Goal: Task Accomplishment & Management: Use online tool/utility

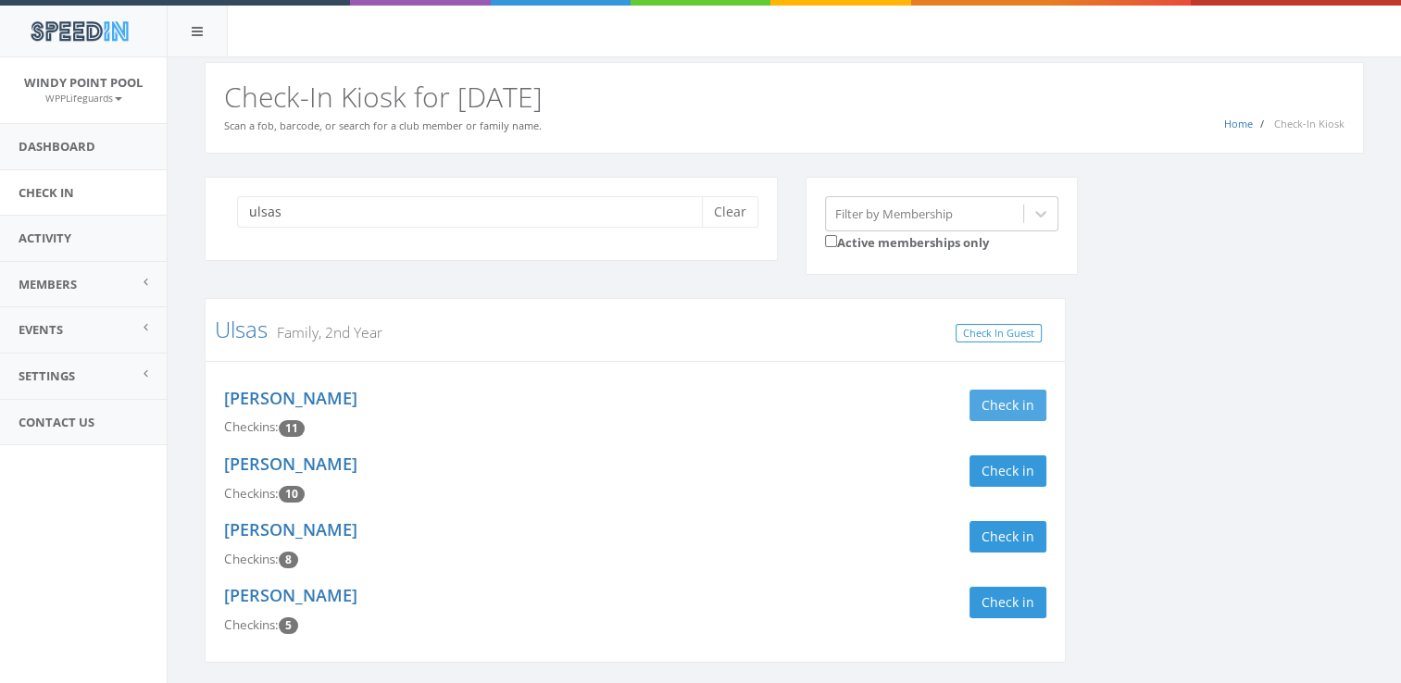
type input "ulsas"
click at [997, 390] on button "Check in" at bounding box center [1008, 405] width 77 height 31
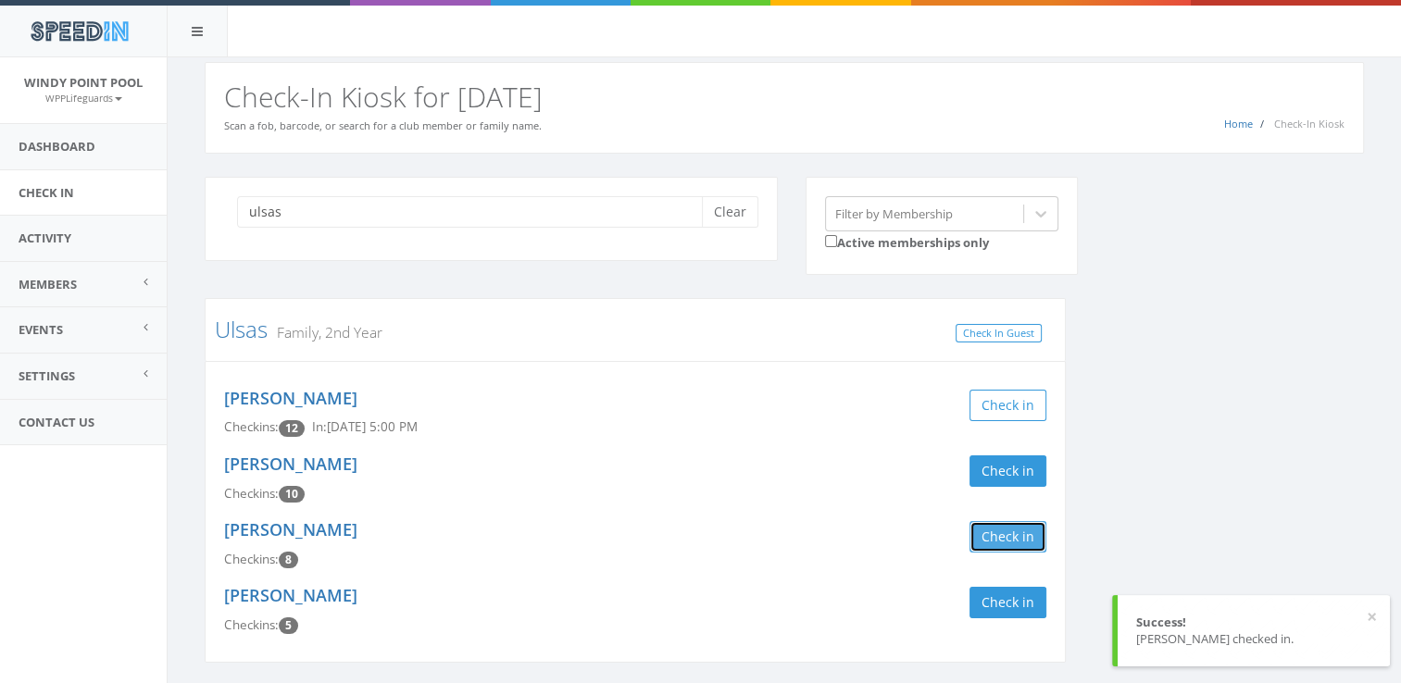
click at [1008, 538] on button "Check in" at bounding box center [1008, 536] width 77 height 31
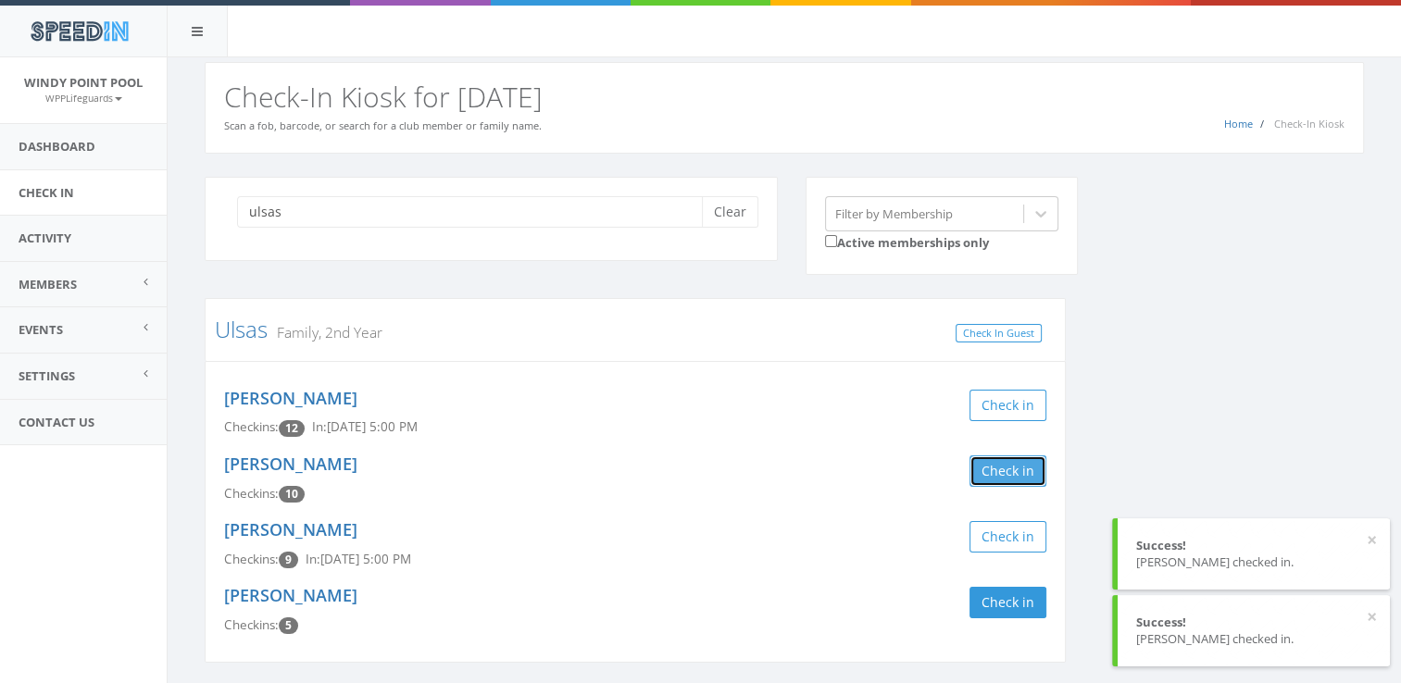
click at [1013, 473] on button "Check in" at bounding box center [1008, 471] width 77 height 31
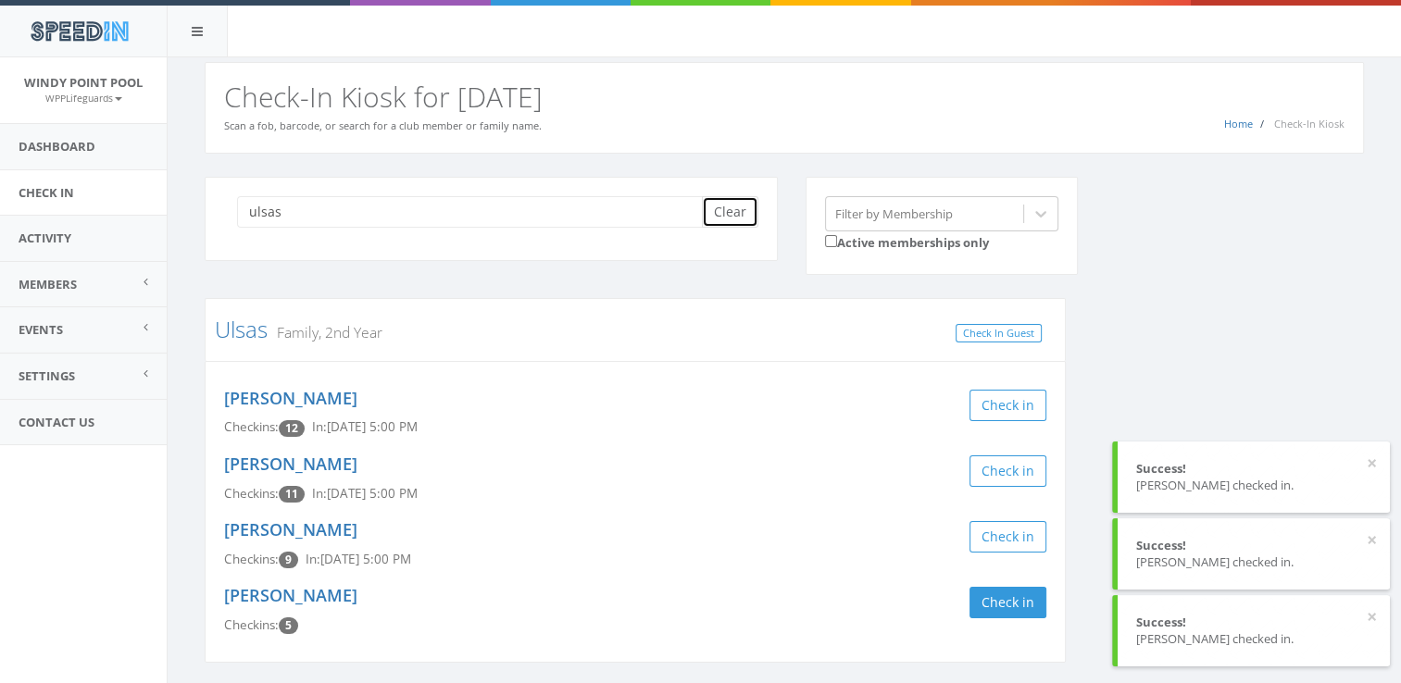
click at [739, 207] on button "Clear" at bounding box center [730, 211] width 56 height 31
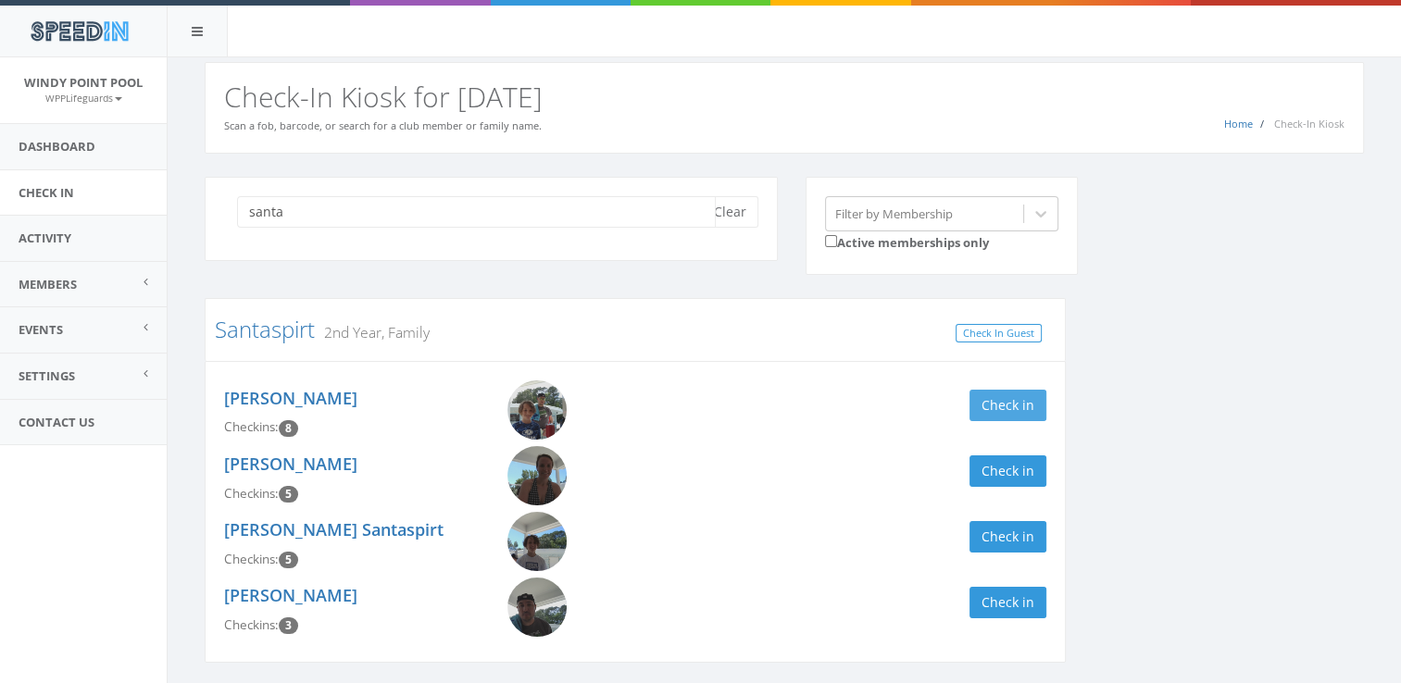
type input "santa"
click at [978, 404] on button "Check in" at bounding box center [1008, 405] width 77 height 31
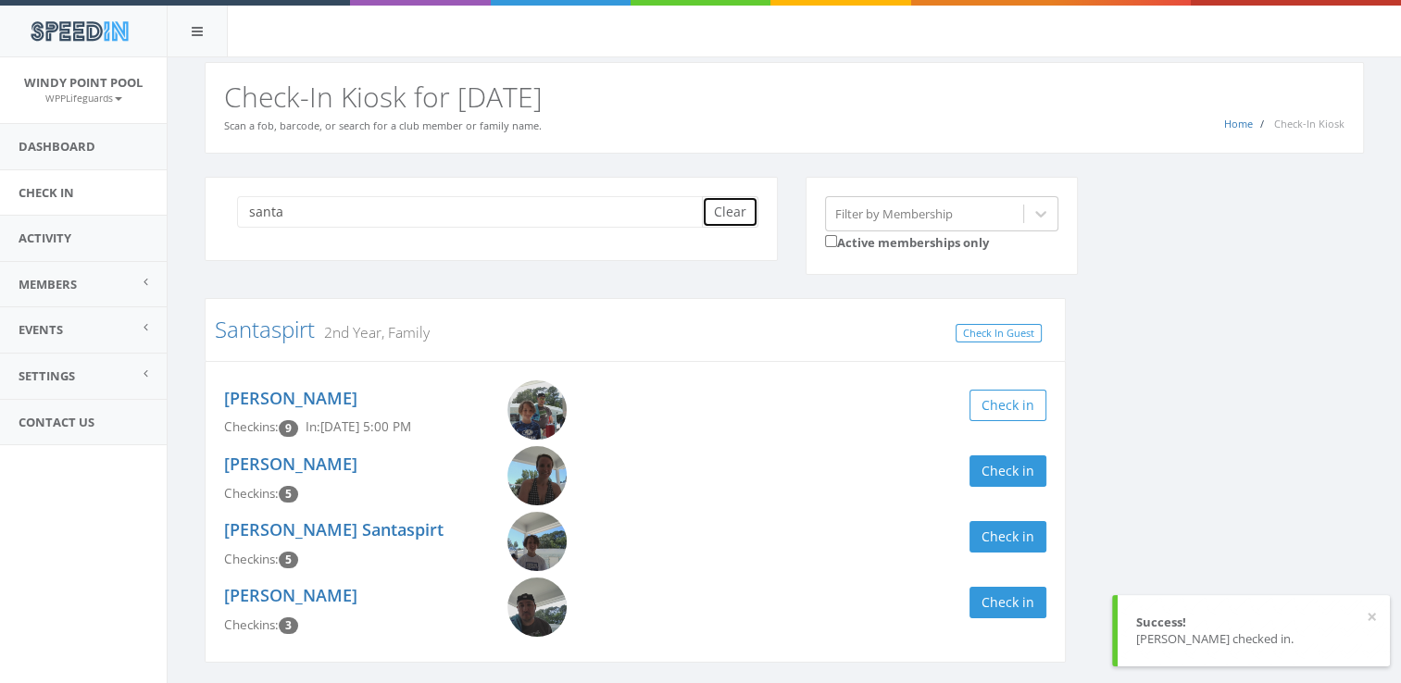
click at [720, 210] on button "Clear" at bounding box center [730, 211] width 56 height 31
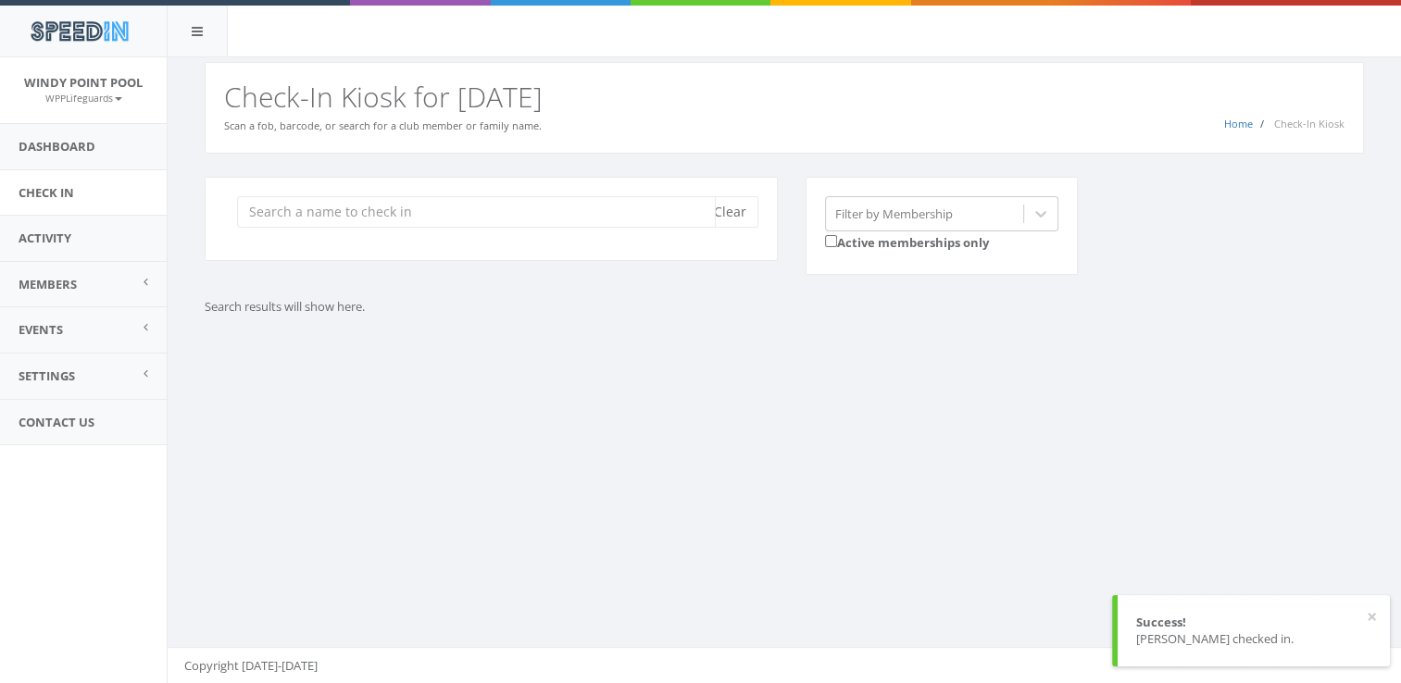
click at [467, 209] on input "search" at bounding box center [476, 211] width 479 height 31
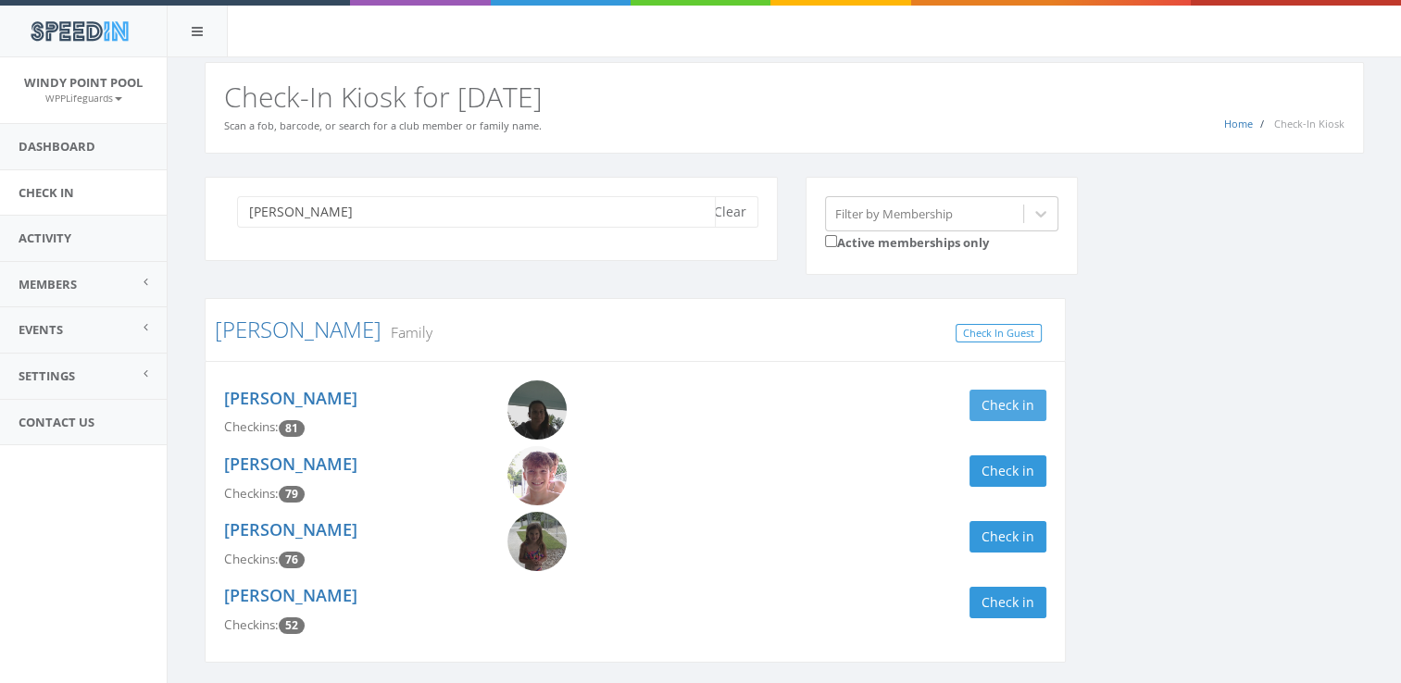
type input "[PERSON_NAME]"
click at [981, 405] on button "Check in" at bounding box center [1008, 405] width 77 height 31
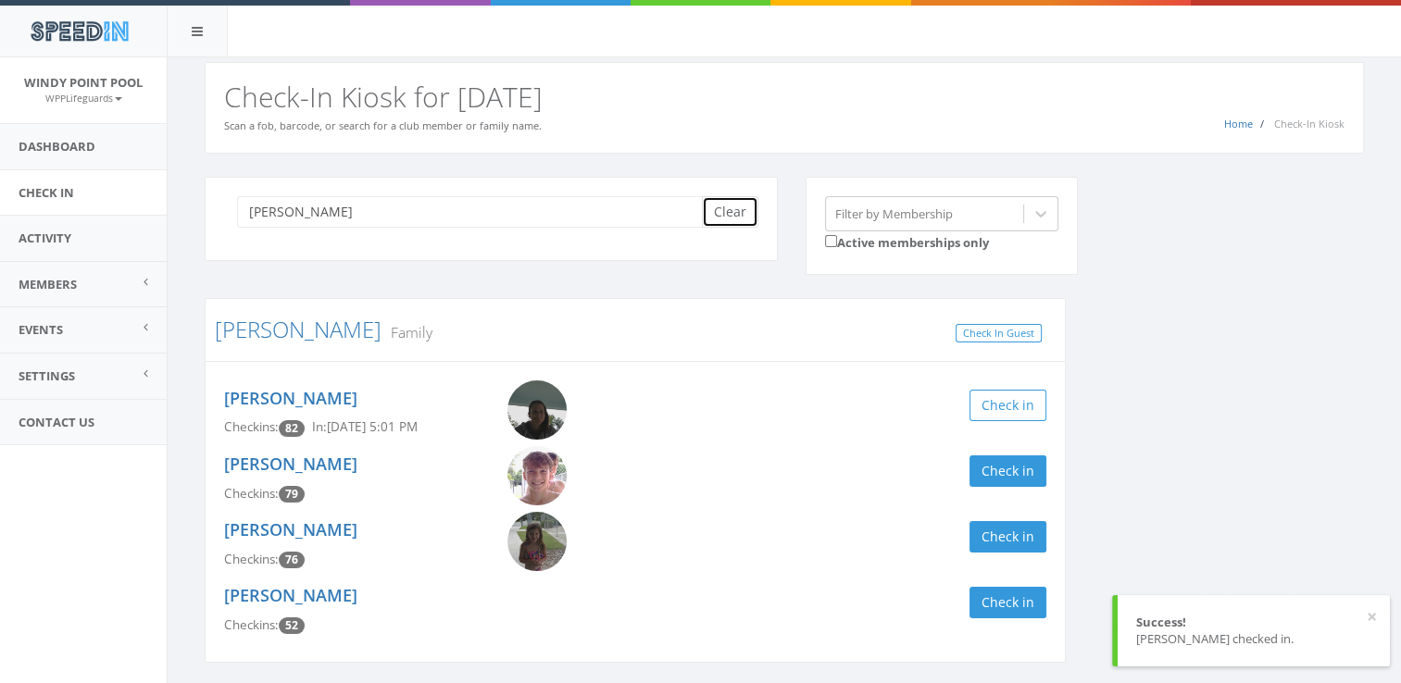
click at [729, 219] on button "Clear" at bounding box center [730, 211] width 56 height 31
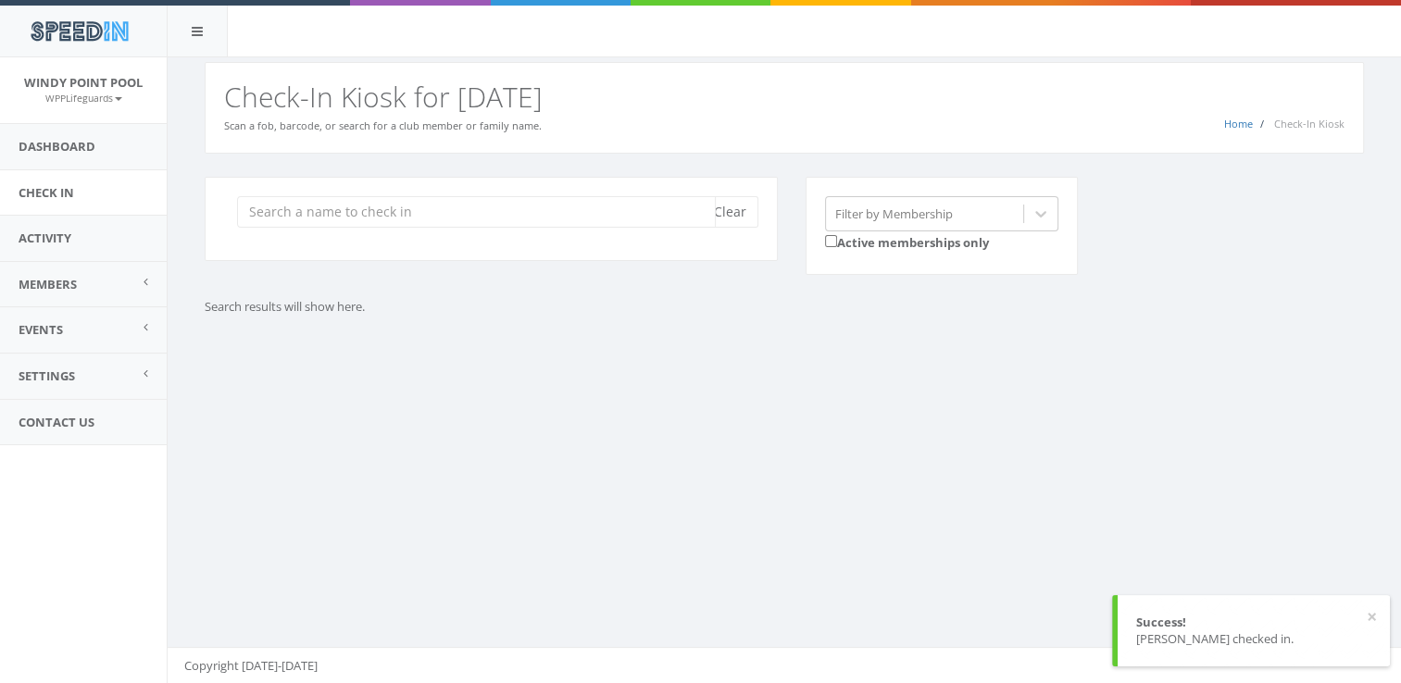
click at [597, 206] on input "search" at bounding box center [476, 211] width 479 height 31
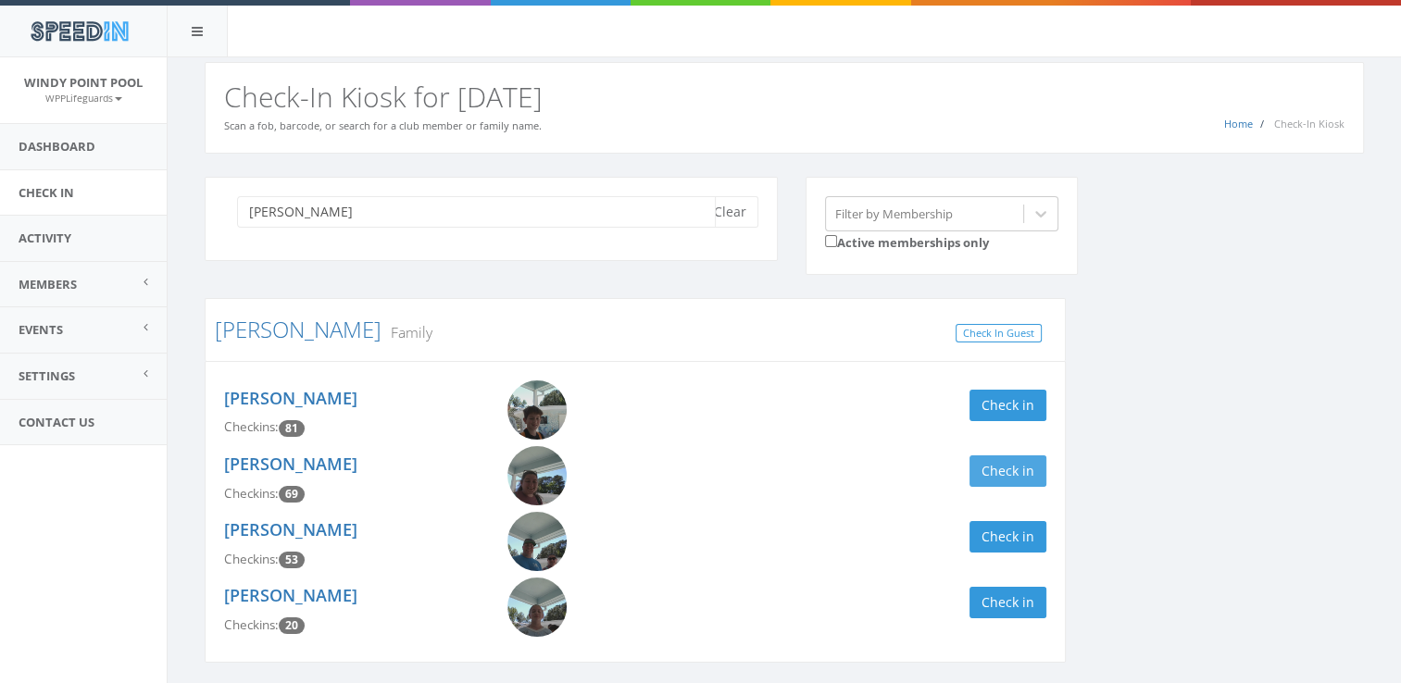
type input "[PERSON_NAME]"
click at [1034, 474] on button "Check in" at bounding box center [1008, 471] width 77 height 31
click at [732, 211] on button "Clear" at bounding box center [730, 211] width 56 height 31
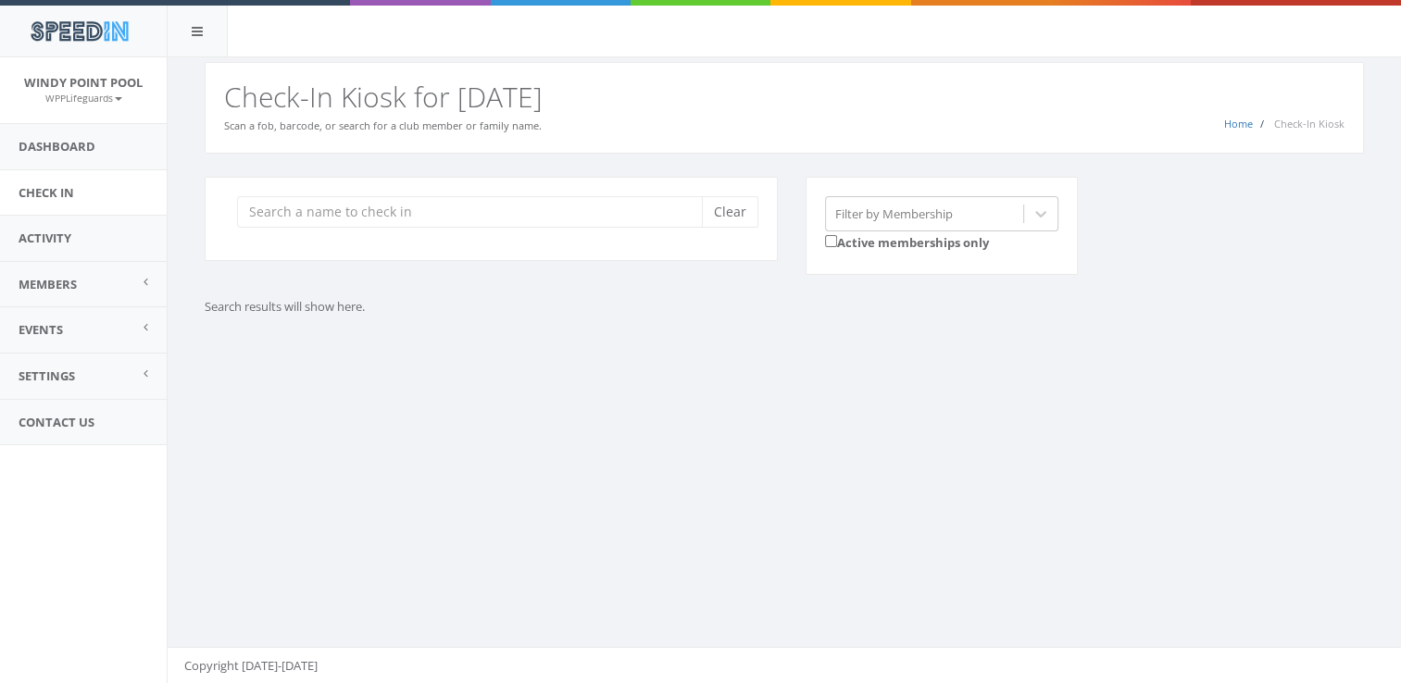
click at [581, 187] on div "Clear" at bounding box center [491, 219] width 573 height 84
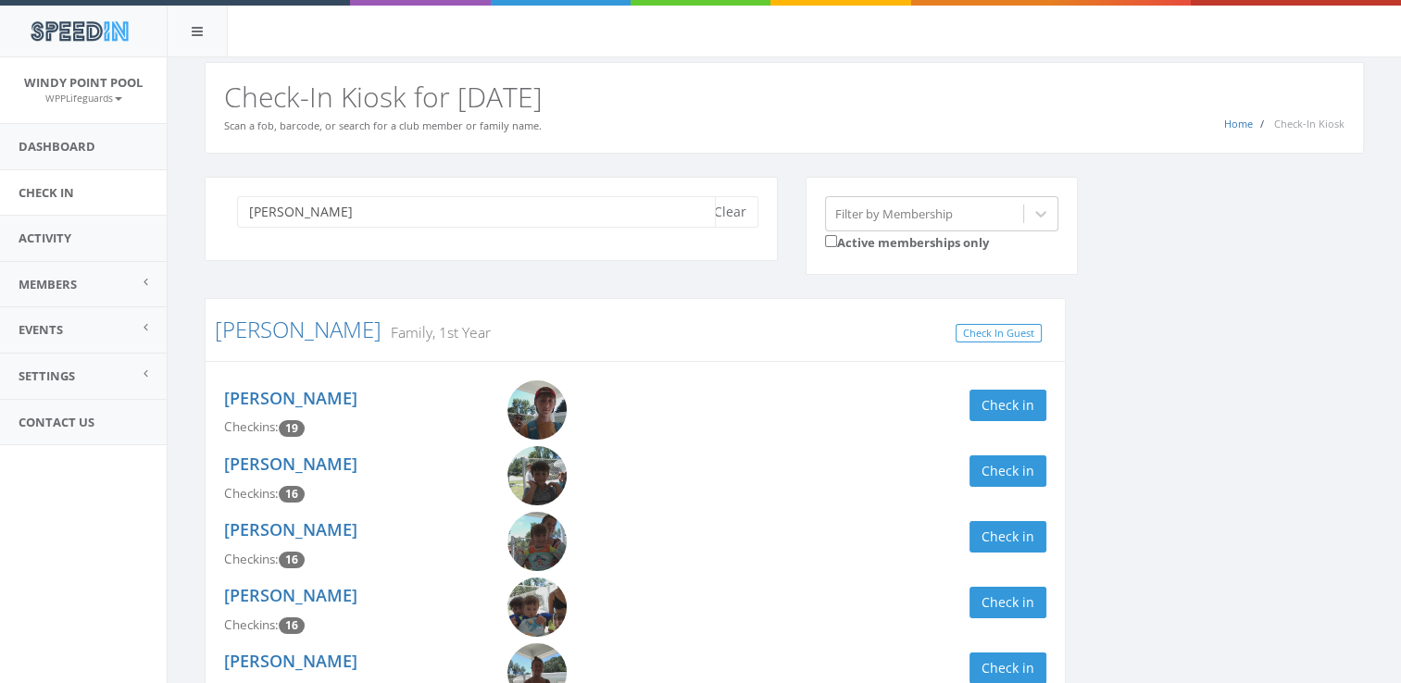
drag, startPoint x: 348, startPoint y: 197, endPoint x: 106, endPoint y: 206, distance: 241.8
click at [106, 206] on body "SpeedIn SpeedIn [GEOGRAPHIC_DATA] WPPLifeguards My Profile Logout Dashboard Che…" at bounding box center [700, 341] width 1401 height 683
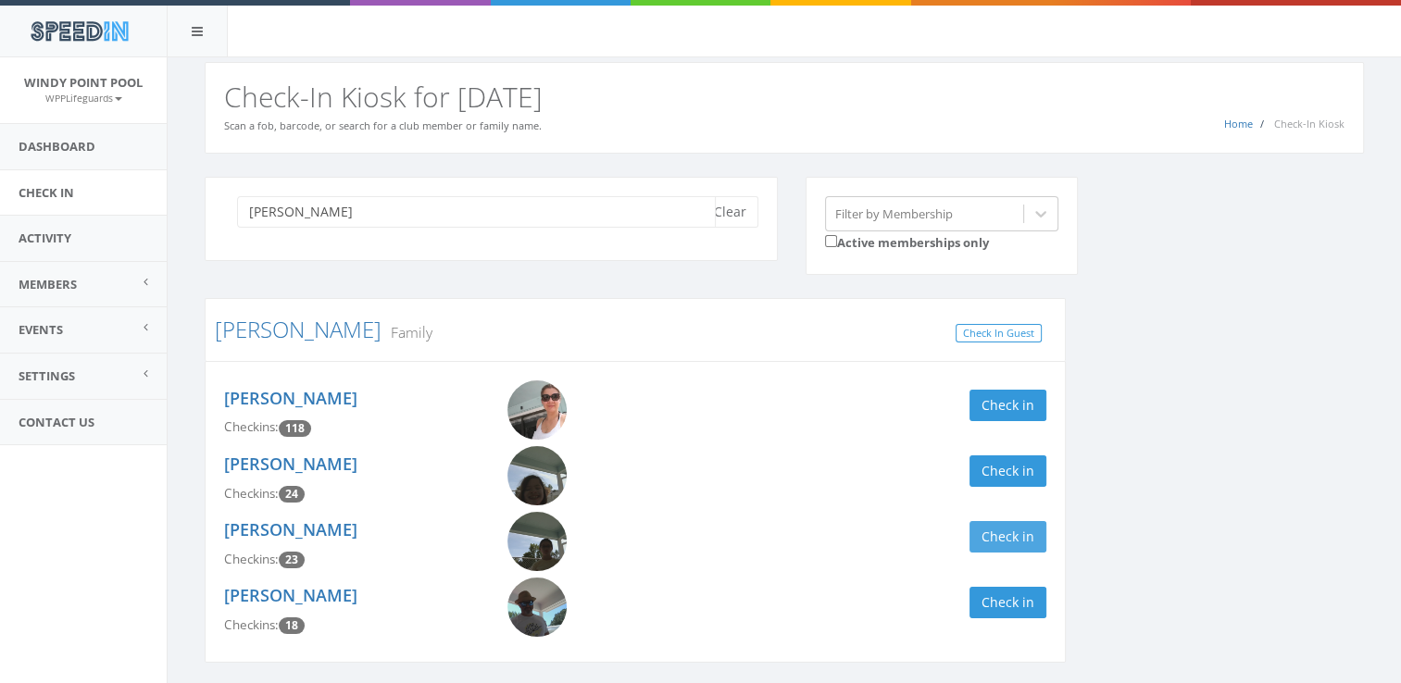
type input "[PERSON_NAME]"
click at [970, 544] on button "Check in" at bounding box center [1008, 536] width 77 height 31
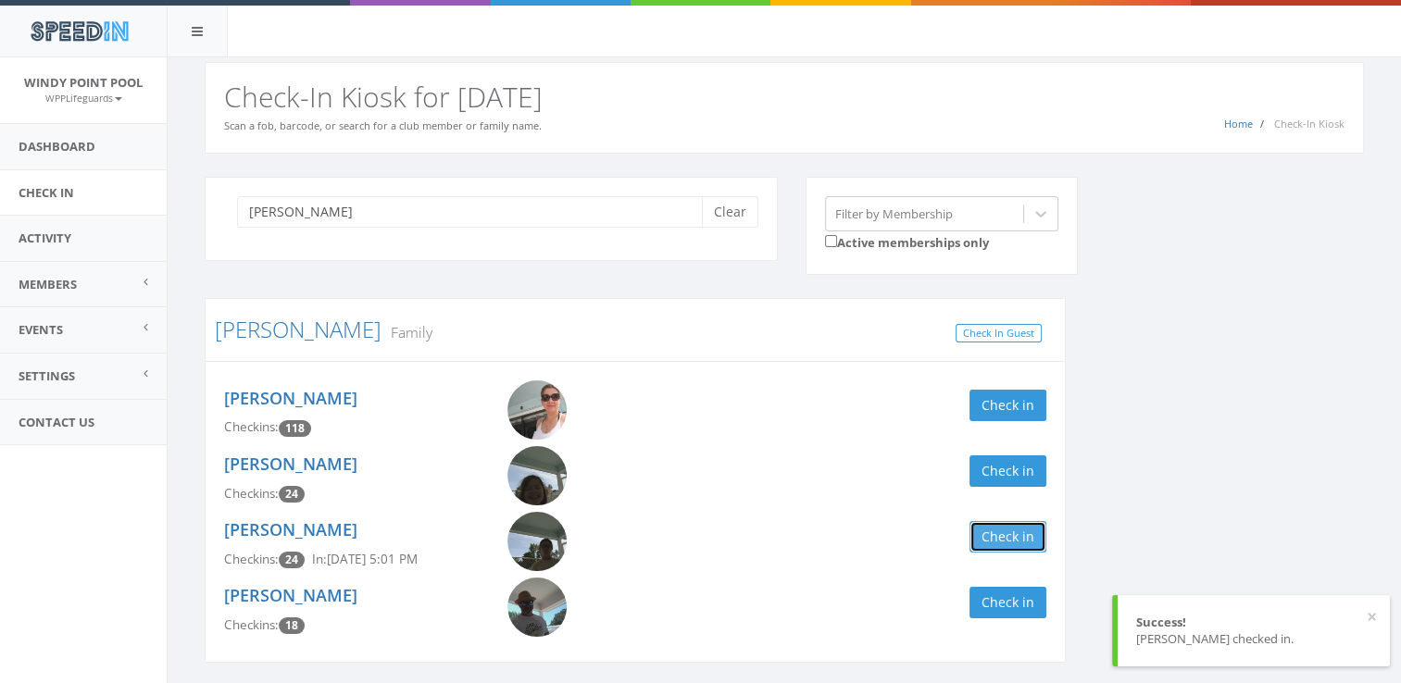
click at [990, 539] on button "Check in" at bounding box center [1008, 536] width 77 height 31
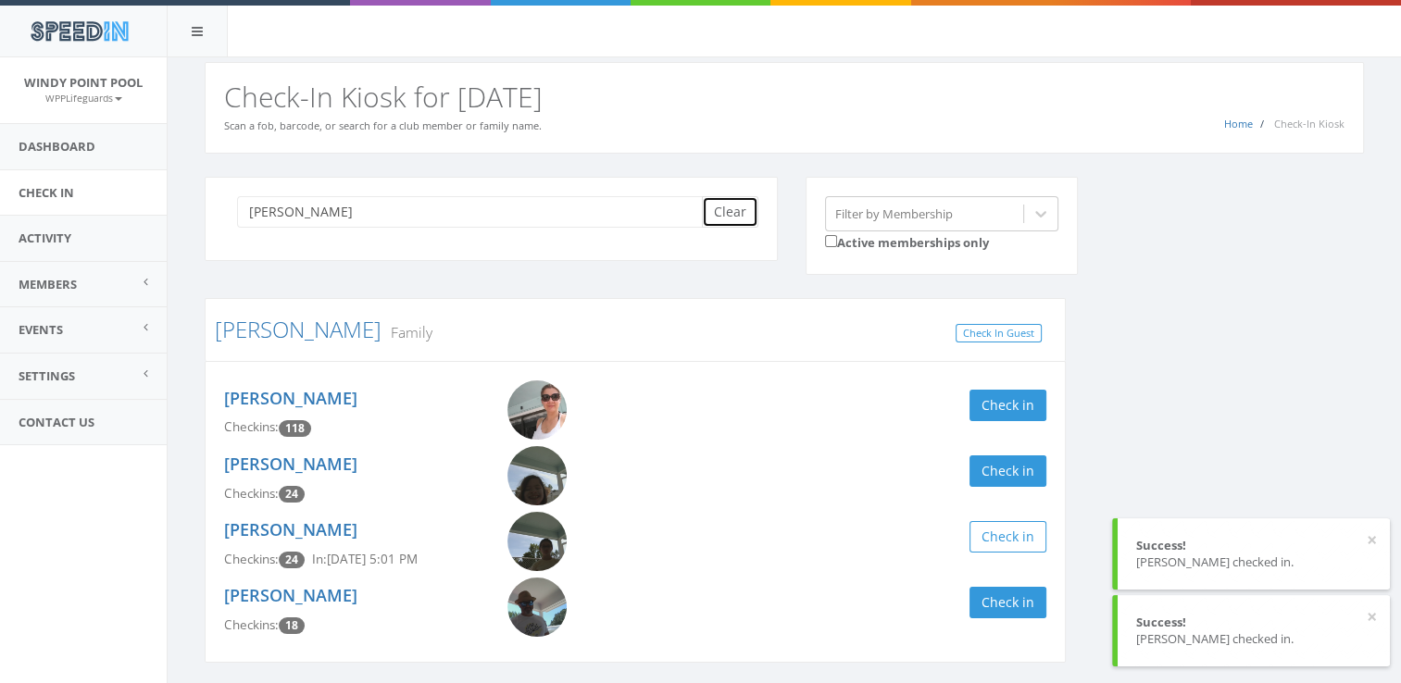
click at [726, 209] on button "Clear" at bounding box center [730, 211] width 56 height 31
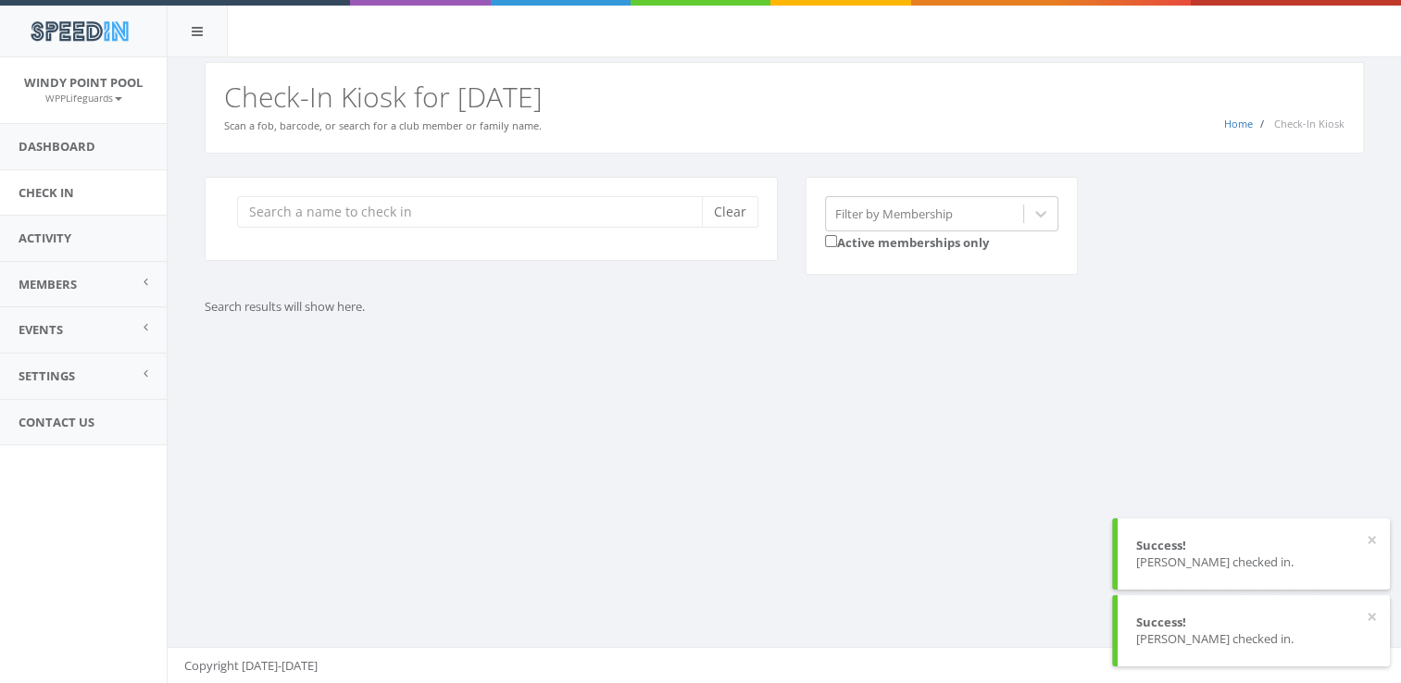
click at [632, 243] on div "Clear" at bounding box center [491, 219] width 573 height 84
click at [533, 214] on input "search" at bounding box center [476, 211] width 479 height 31
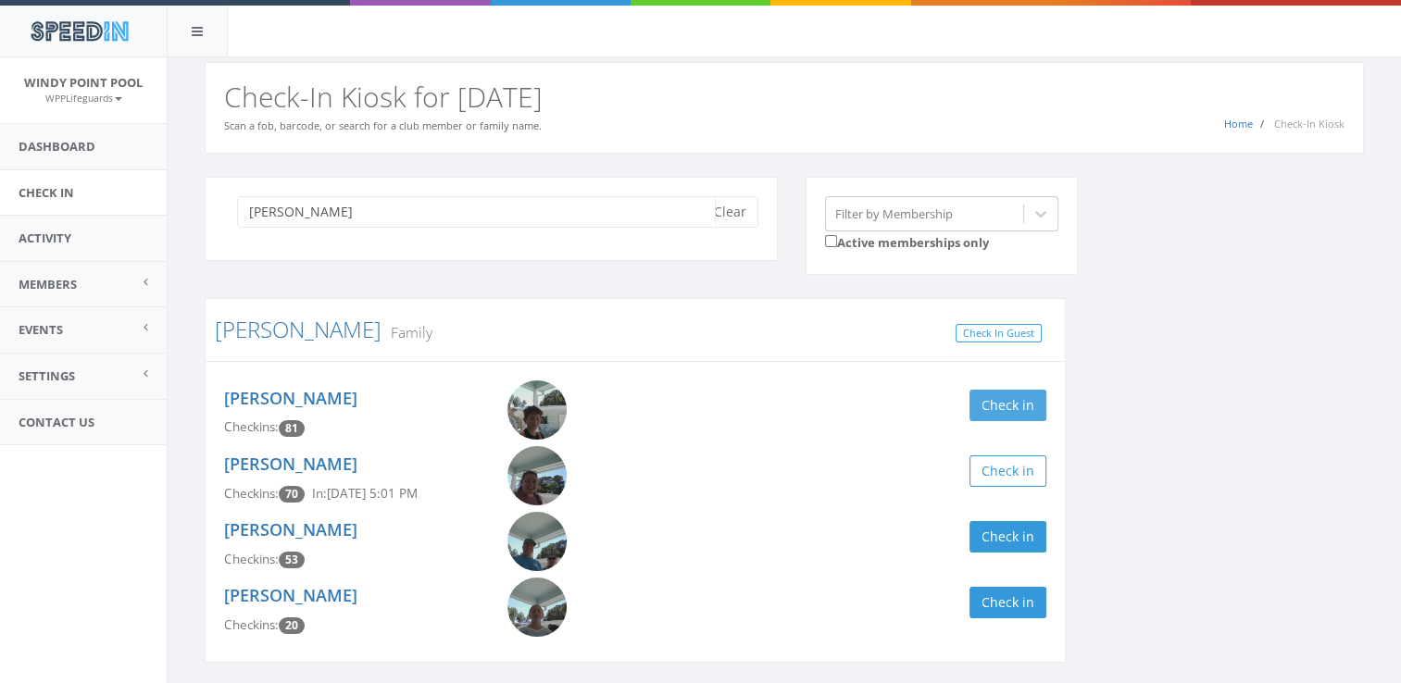
type input "[PERSON_NAME]"
click at [1015, 404] on button "Check in" at bounding box center [1008, 405] width 77 height 31
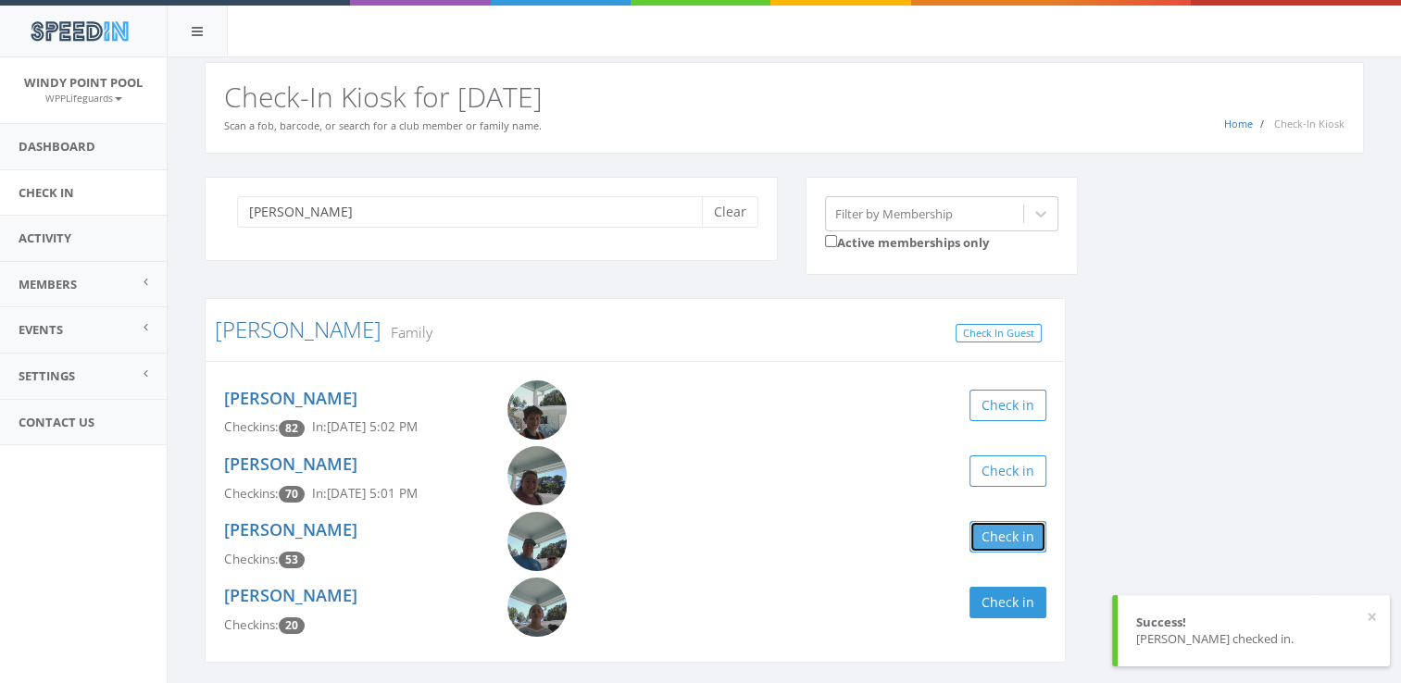
click at [1027, 534] on button "Check in" at bounding box center [1008, 536] width 77 height 31
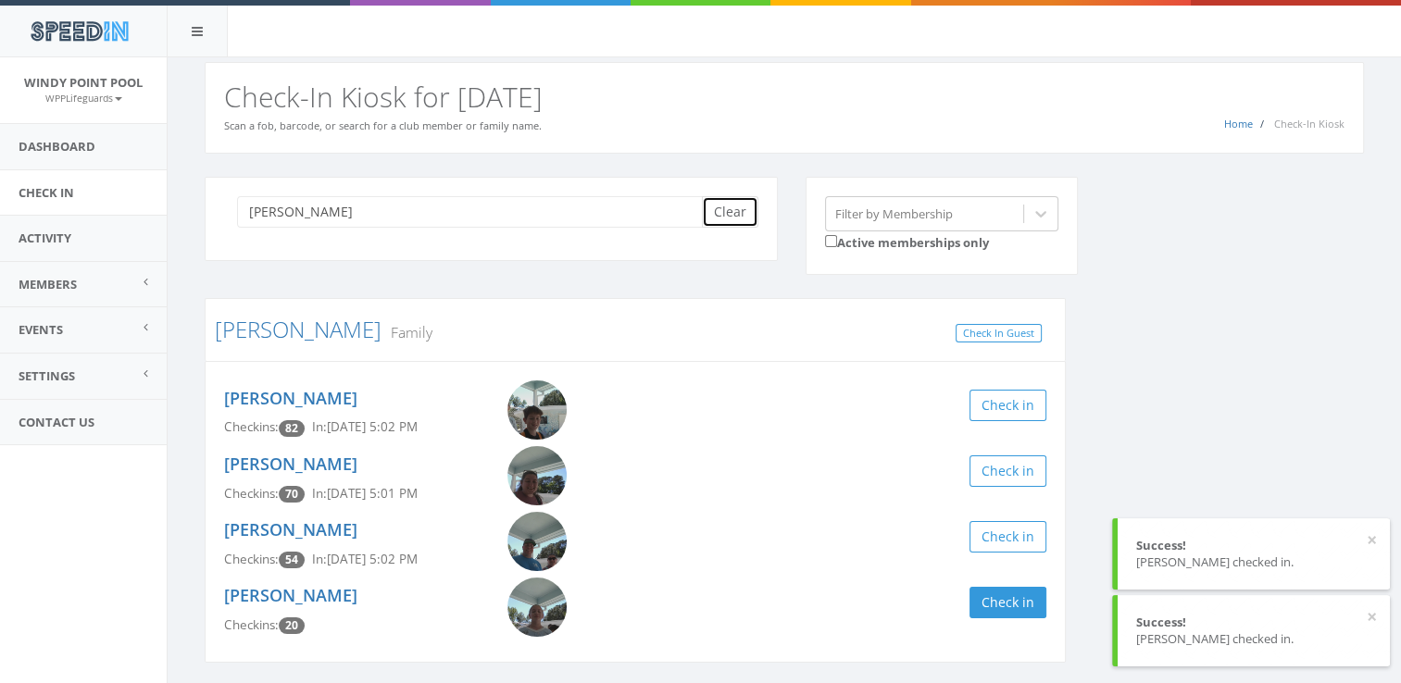
click at [741, 218] on button "Clear" at bounding box center [730, 211] width 56 height 31
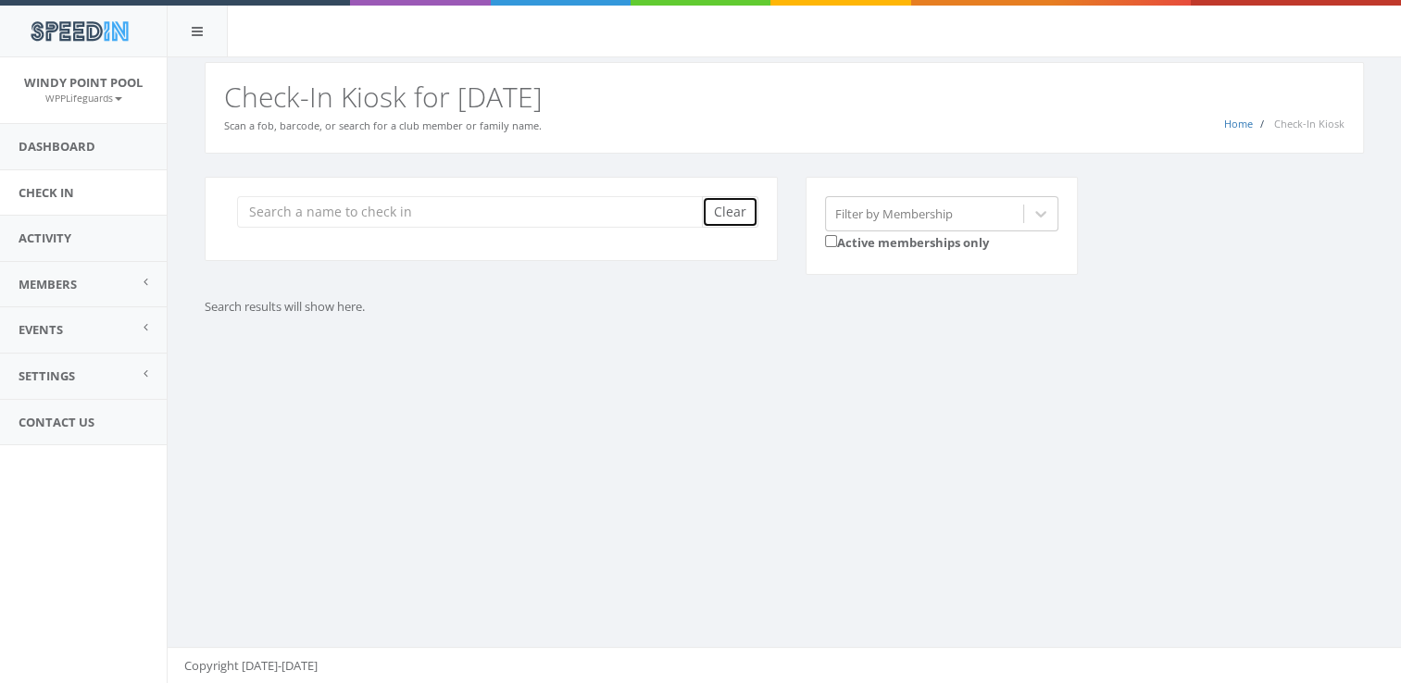
click at [741, 218] on button "Clear" at bounding box center [730, 211] width 56 height 31
type input "j"
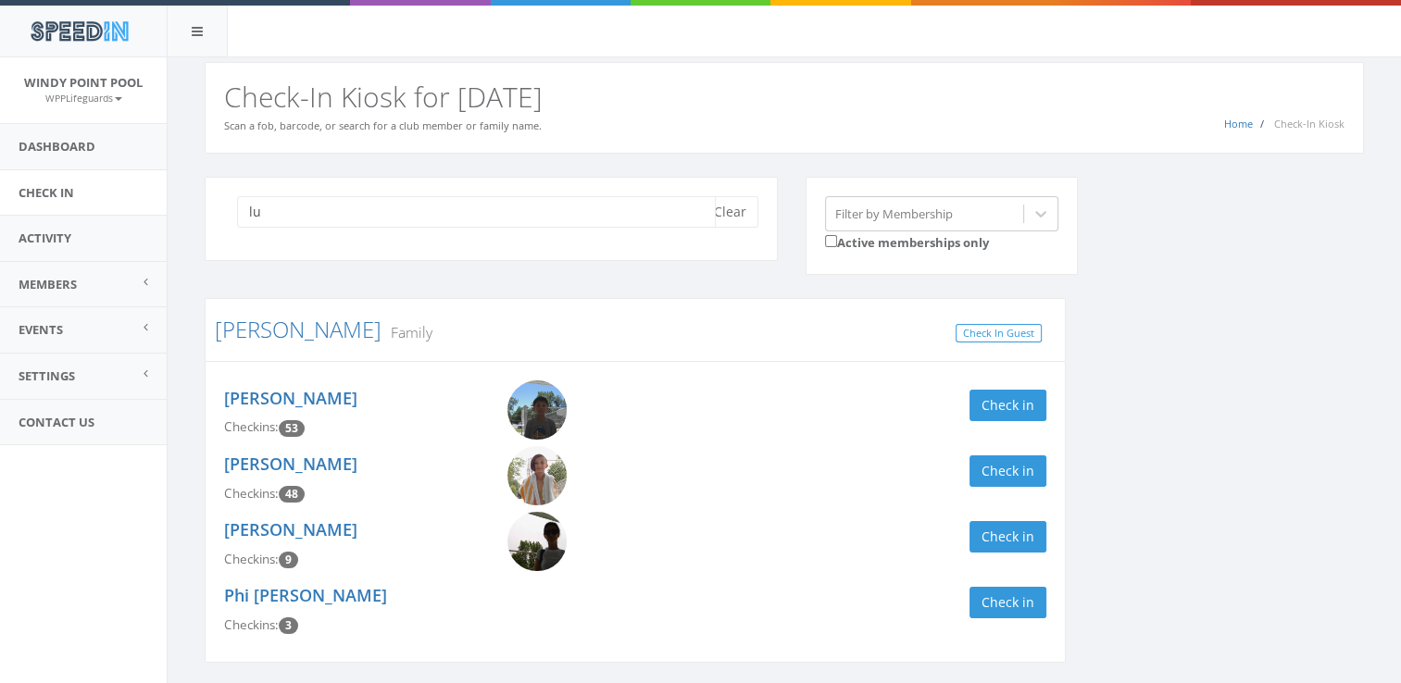
type input "l"
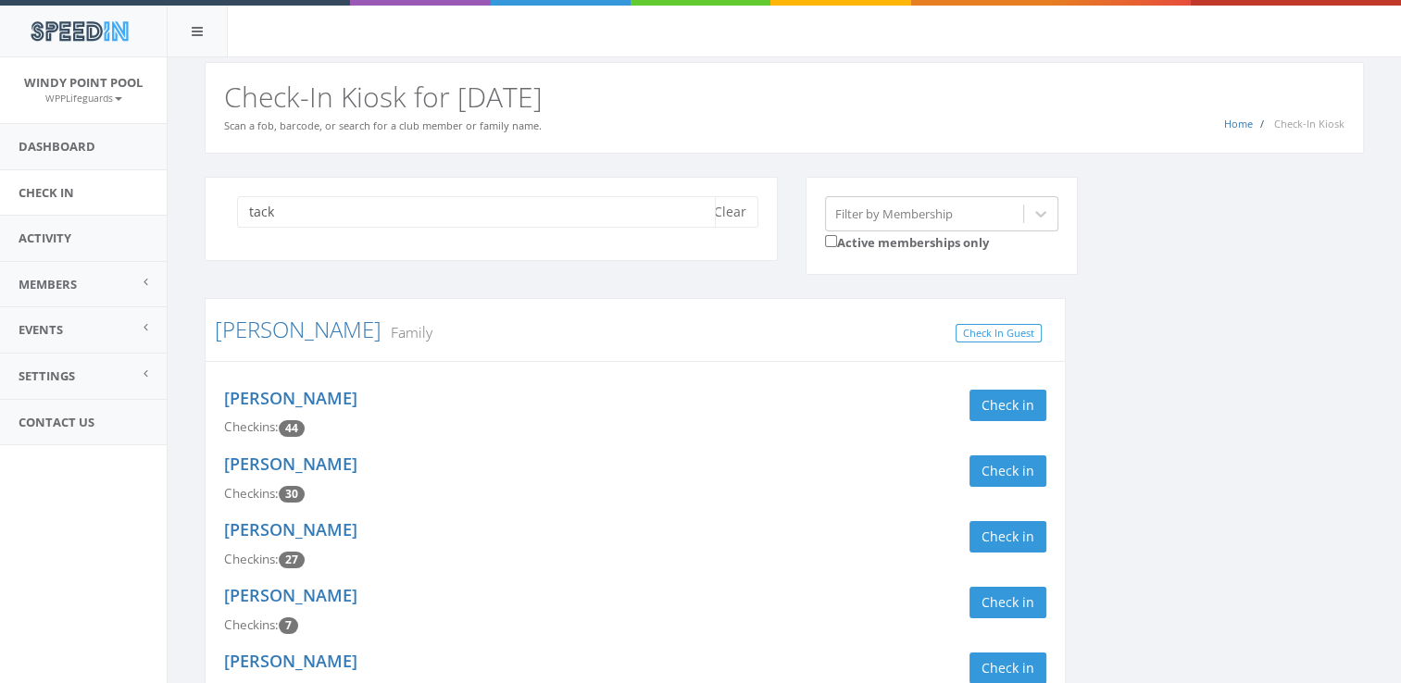
type input "tack"
click at [722, 210] on button "Clear" at bounding box center [730, 211] width 56 height 31
type input "wink"
click at [1196, 355] on div "wink Clear Filter by Membership Active memberships only [PERSON_NAME] Family Ch…" at bounding box center [784, 659] width 1187 height 964
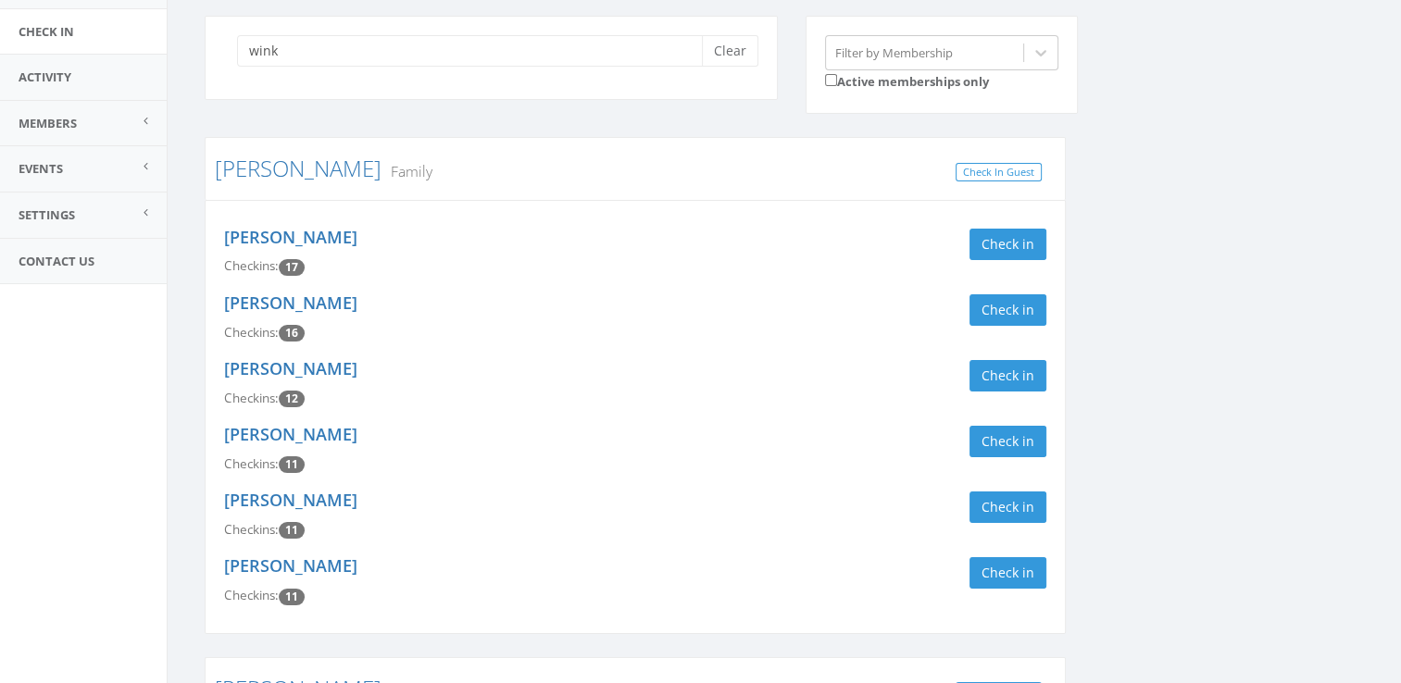
scroll to position [185, 0]
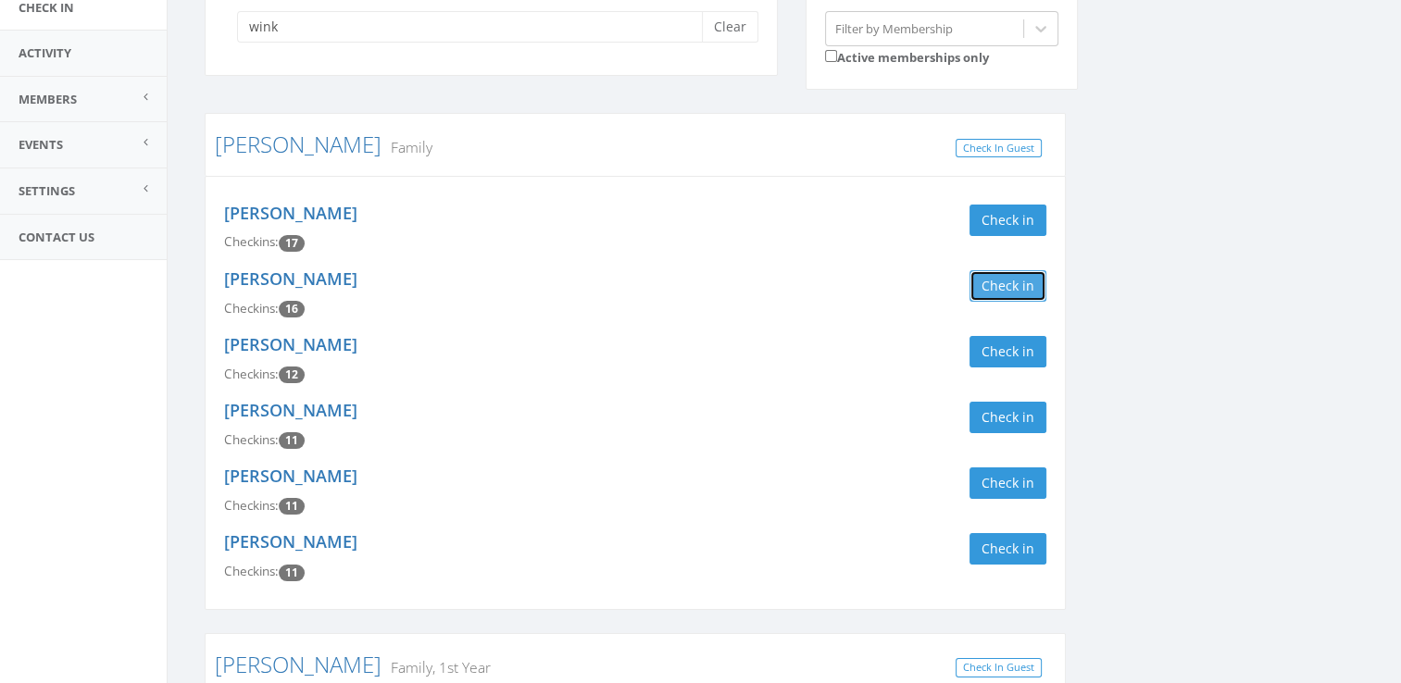
click at [1004, 286] on button "Check in" at bounding box center [1008, 285] width 77 height 31
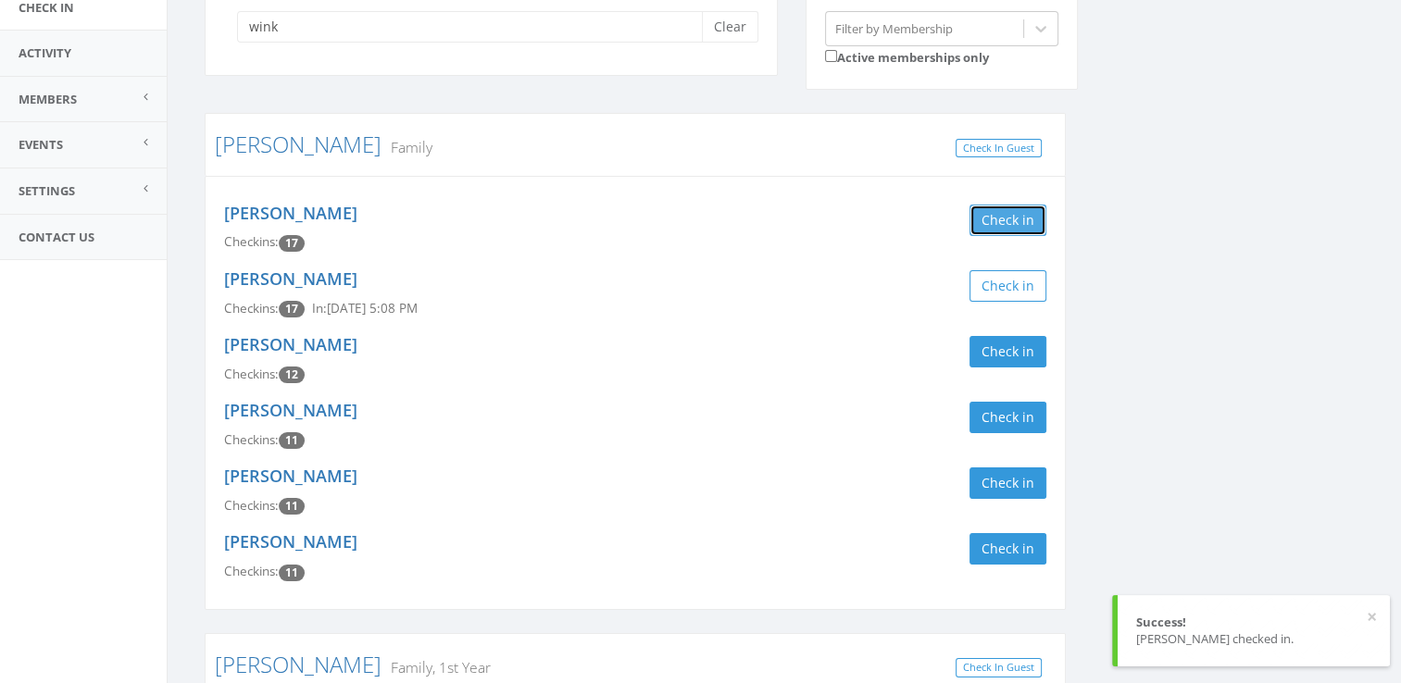
click at [994, 220] on button "Check in" at bounding box center [1008, 220] width 77 height 31
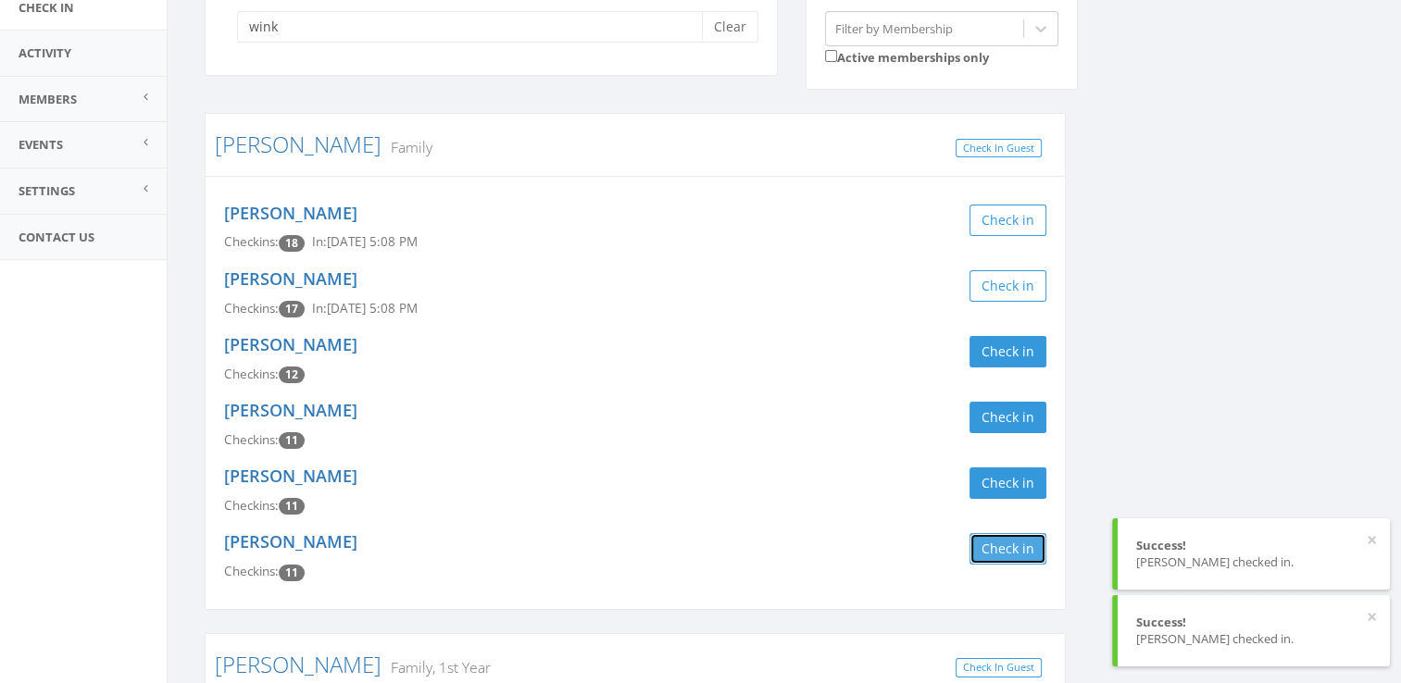
click at [986, 546] on button "Check in" at bounding box center [1008, 548] width 77 height 31
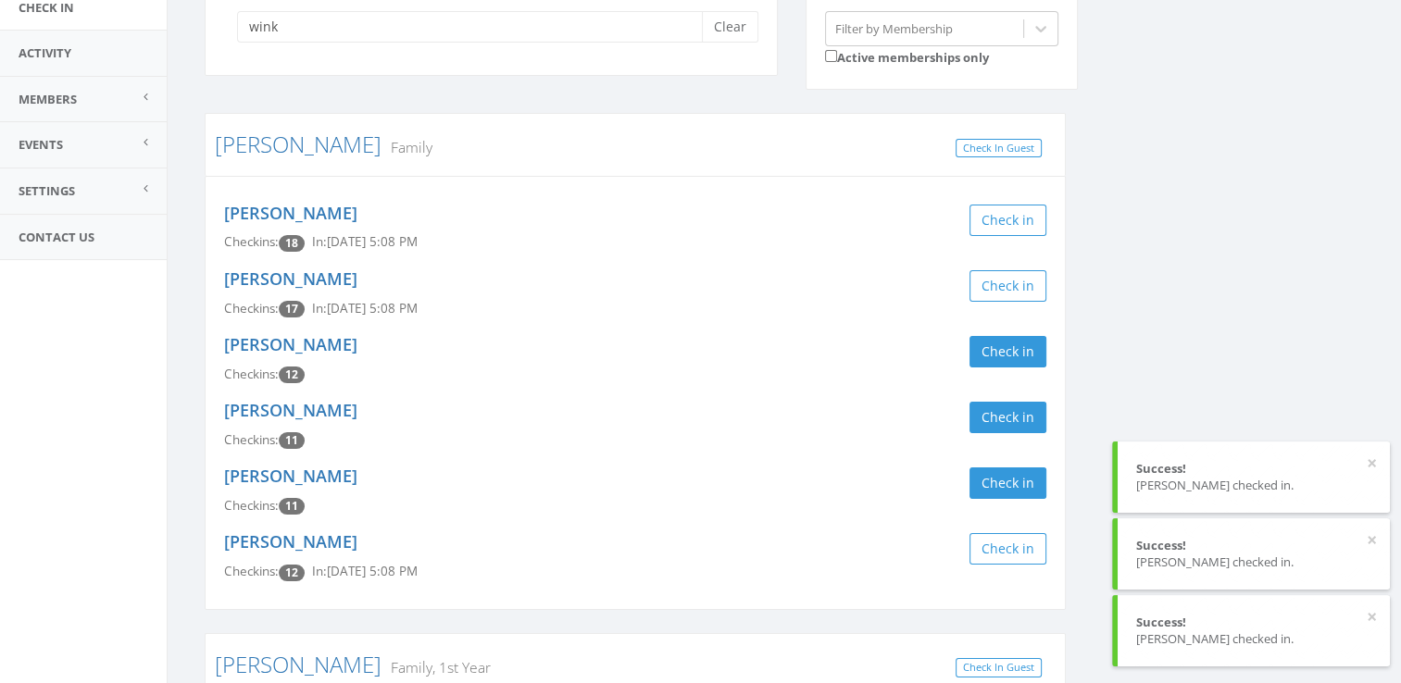
click at [1193, 363] on div "wink Clear Filter by Membership Active memberships only [PERSON_NAME] Family Ch…" at bounding box center [784, 474] width 1187 height 964
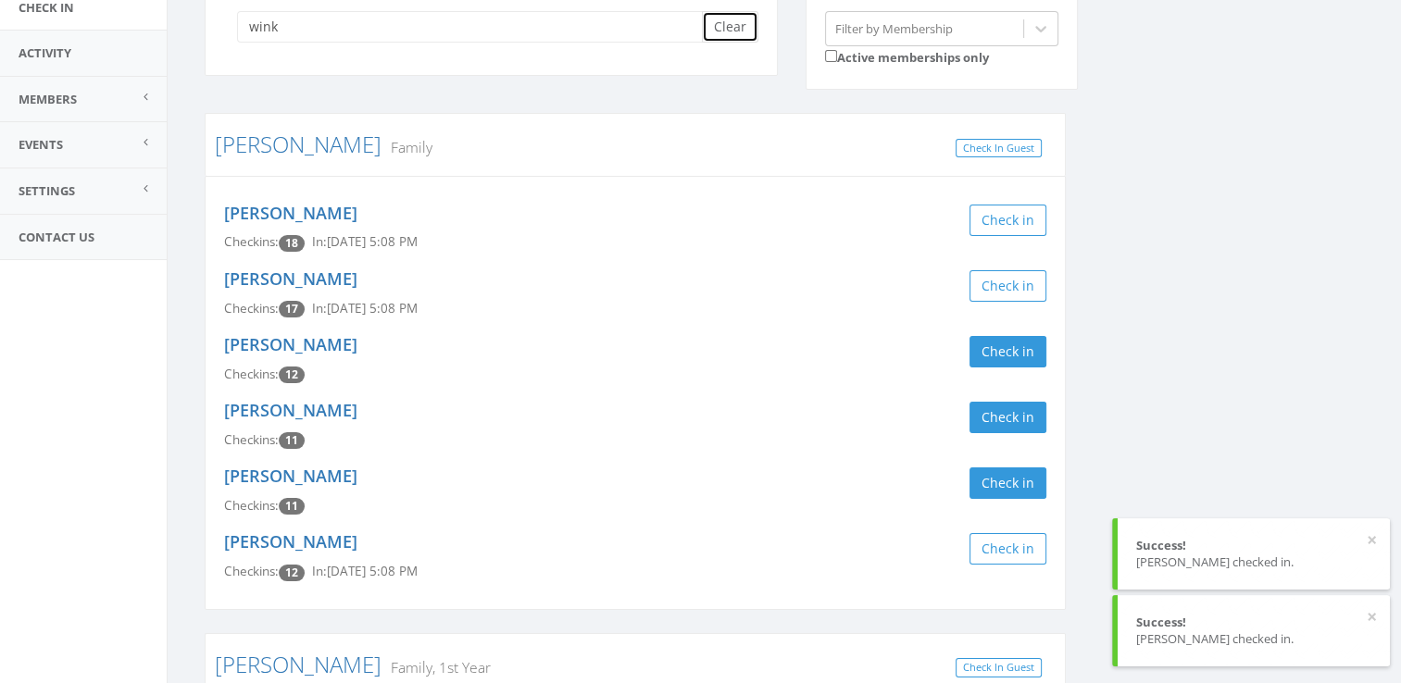
click at [732, 35] on button "Clear" at bounding box center [730, 26] width 56 height 31
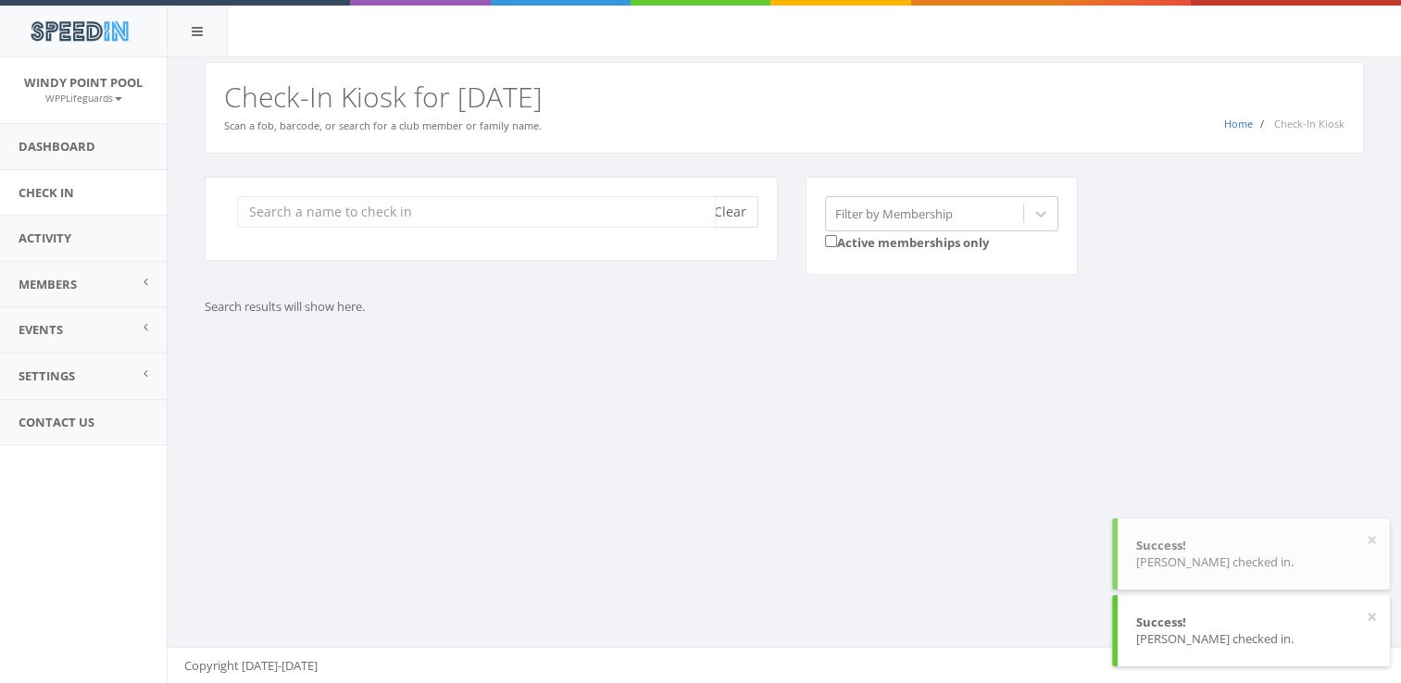
scroll to position [0, 0]
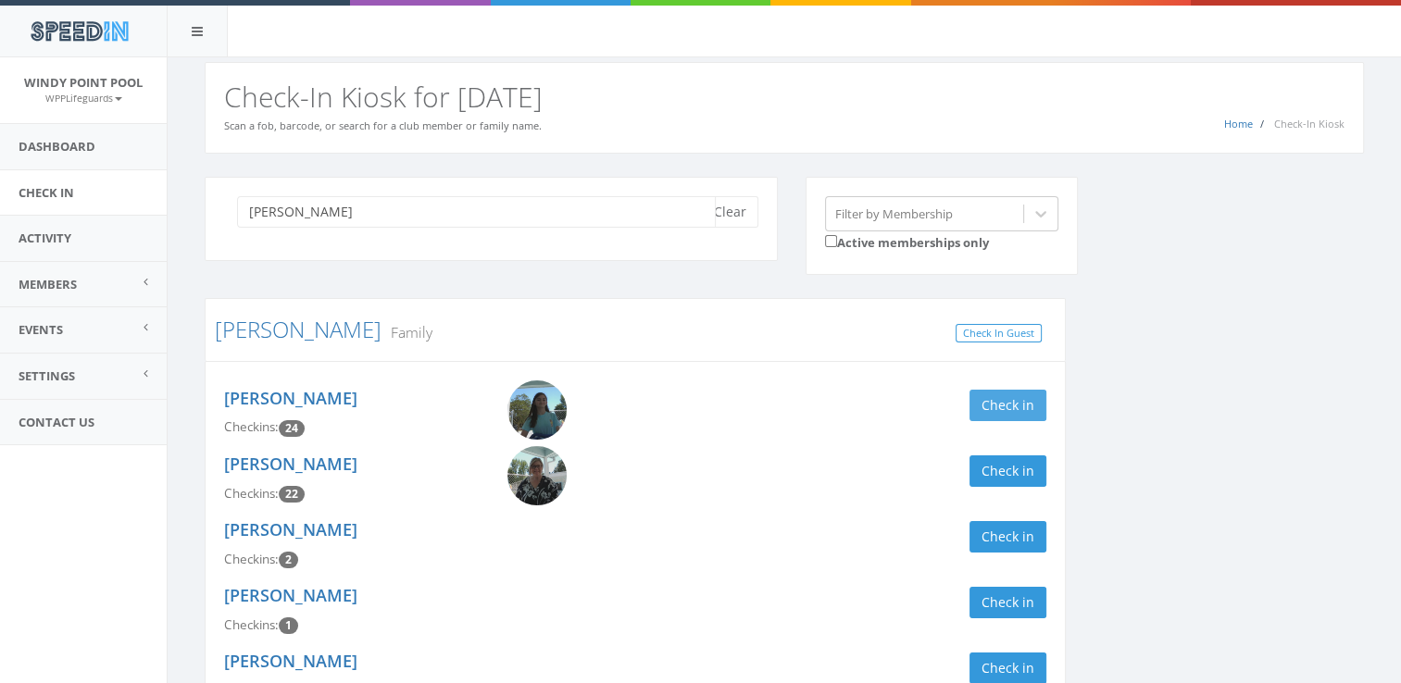
type input "[PERSON_NAME]"
click at [1010, 406] on button "Check in" at bounding box center [1008, 405] width 77 height 31
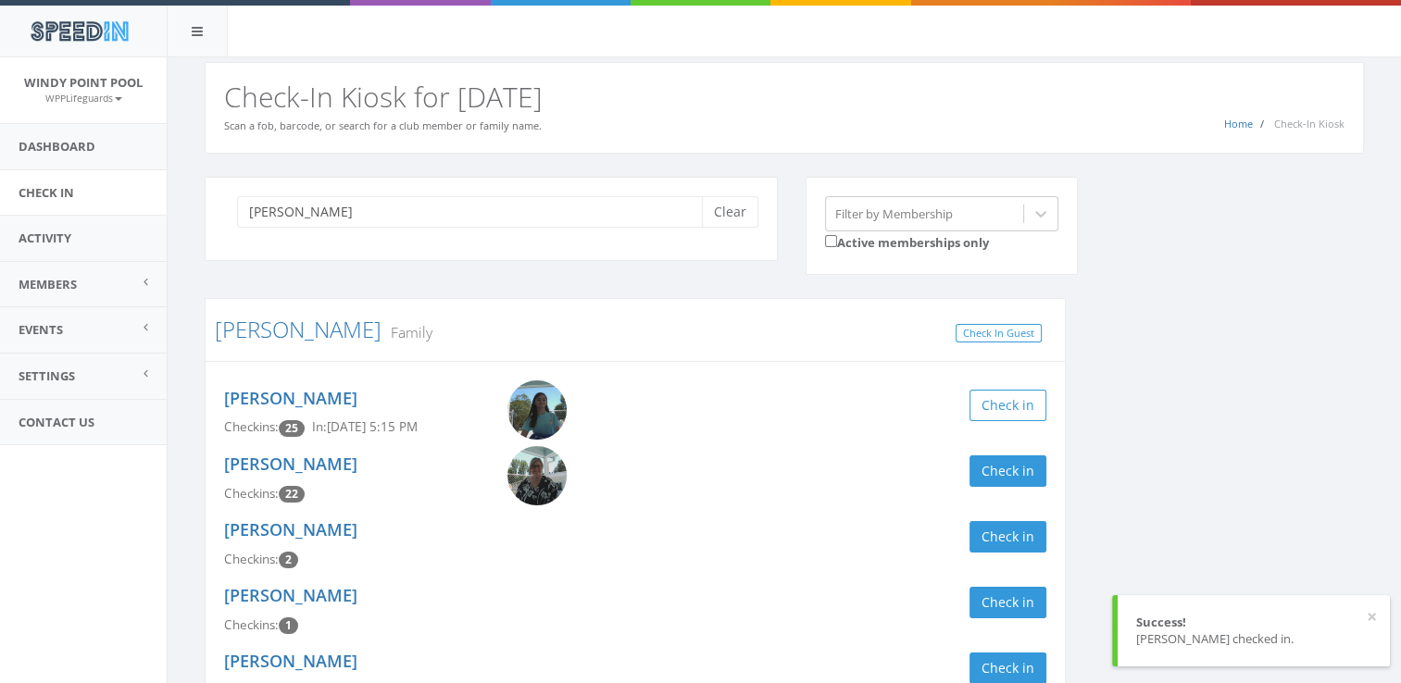
click at [1008, 453] on div "[PERSON_NAME] Checkins: 22 Check in" at bounding box center [635, 479] width 850 height 66
click at [991, 469] on button "Check in" at bounding box center [1008, 471] width 77 height 31
click at [1113, 350] on div "[PERSON_NAME] Clear Filter by Membership Active memberships only [PERSON_NAME] …" at bounding box center [784, 530] width 1187 height 707
click at [741, 213] on button "Clear" at bounding box center [730, 211] width 56 height 31
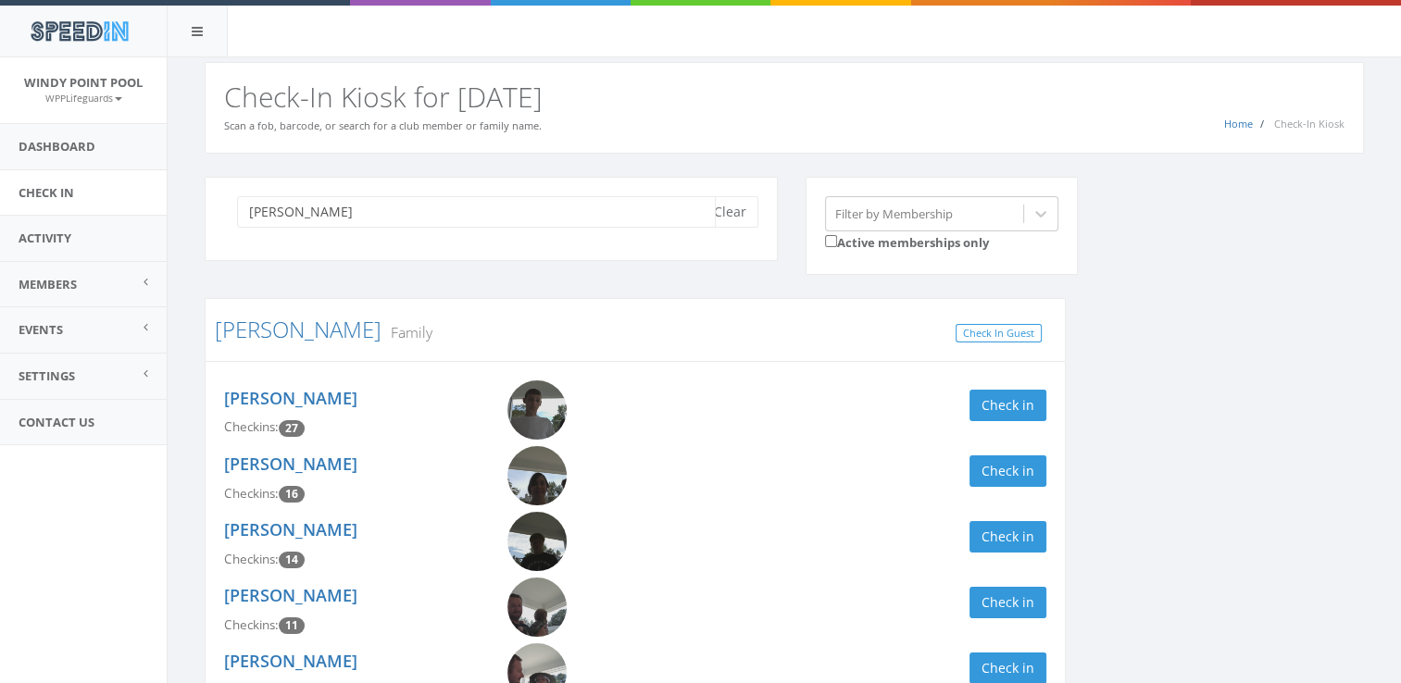
scroll to position [128, 0]
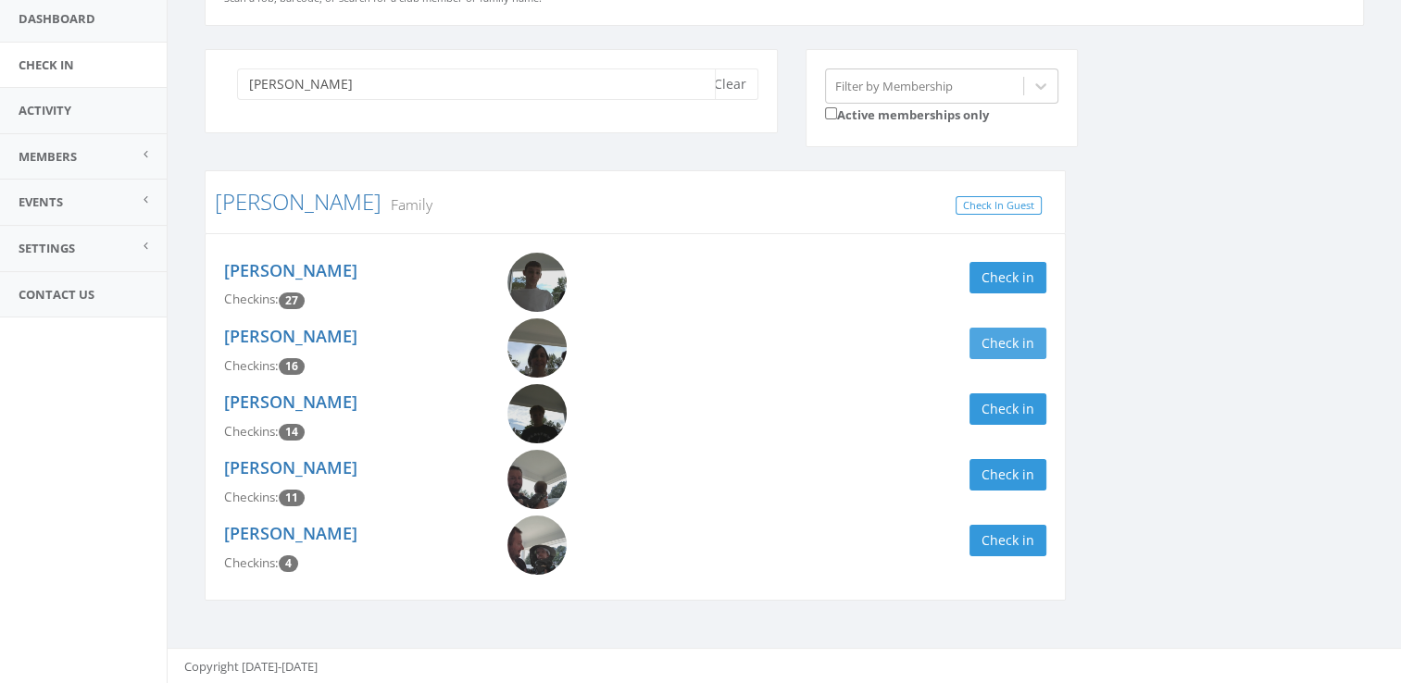
type input "[PERSON_NAME]"
click at [1009, 335] on button "Check in" at bounding box center [1008, 343] width 77 height 31
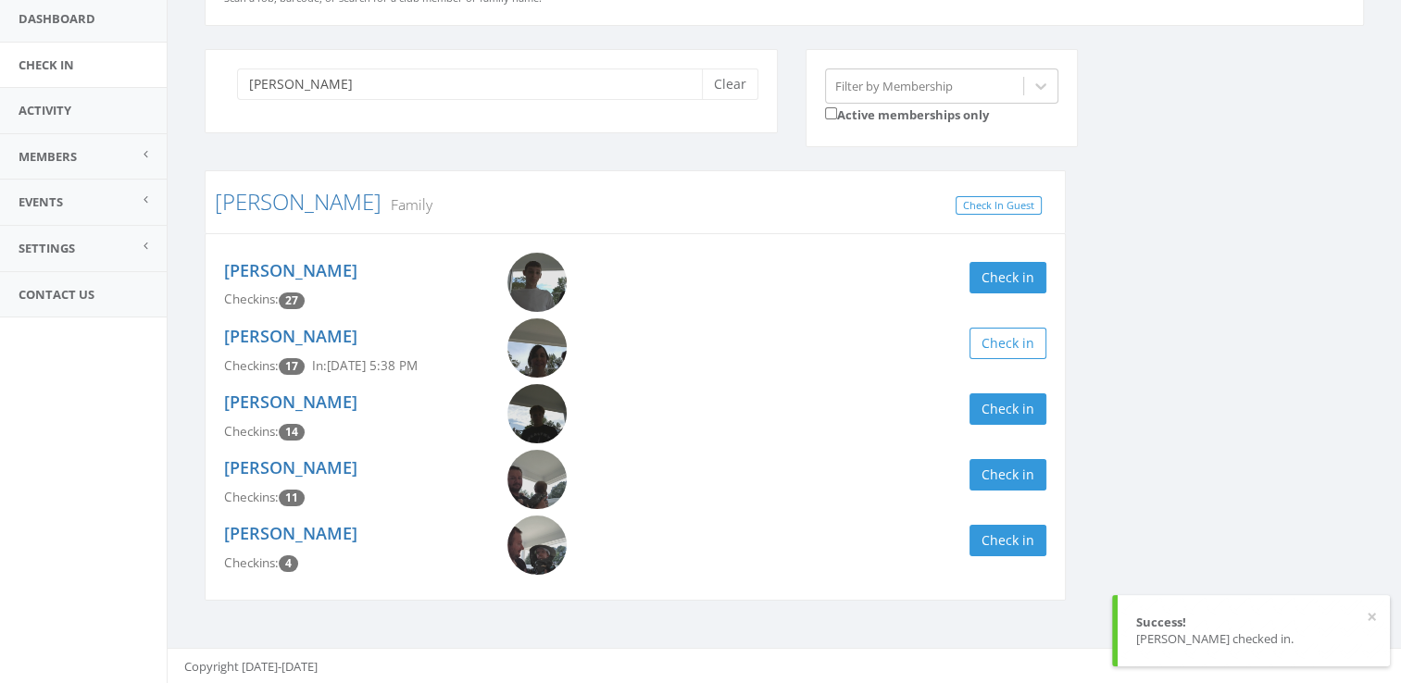
click at [997, 451] on div "[PERSON_NAME] Checkins: 11 Check in" at bounding box center [635, 483] width 850 height 66
click at [1008, 474] on button "Check in" at bounding box center [1008, 474] width 77 height 31
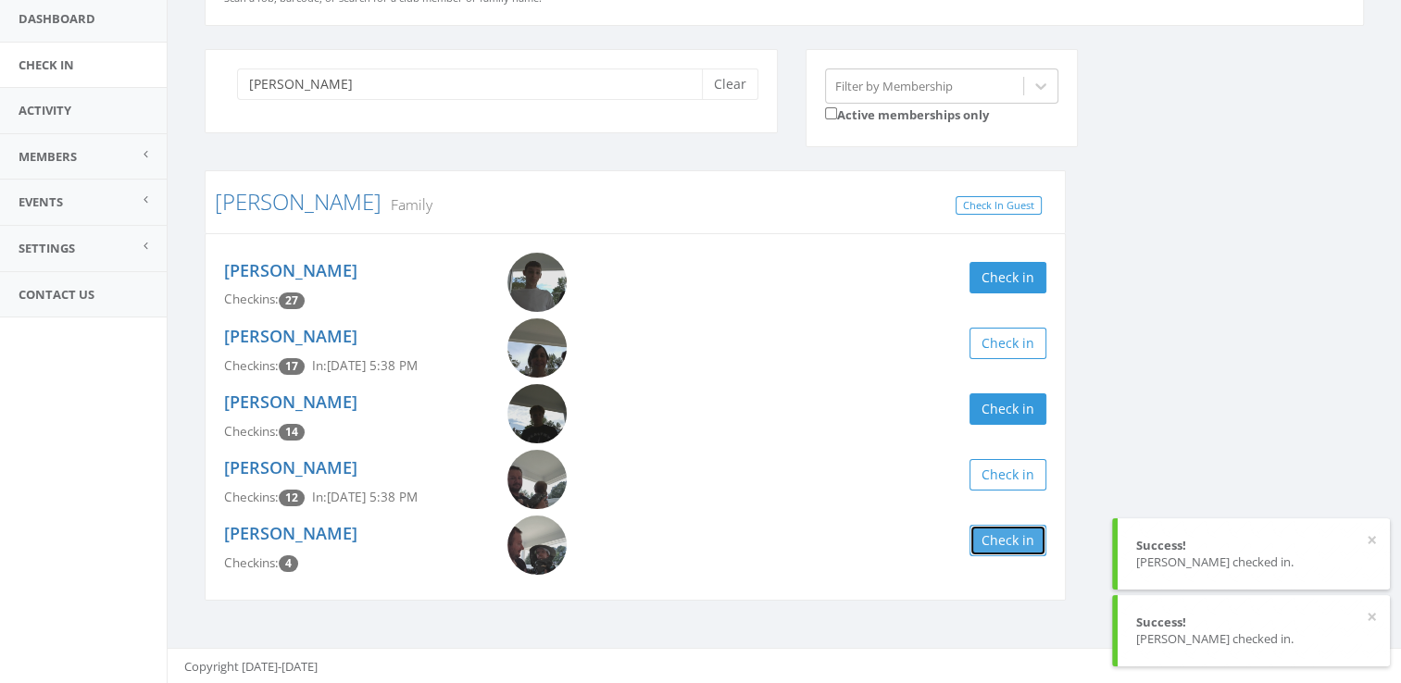
click at [1010, 538] on button "Check in" at bounding box center [1008, 540] width 77 height 31
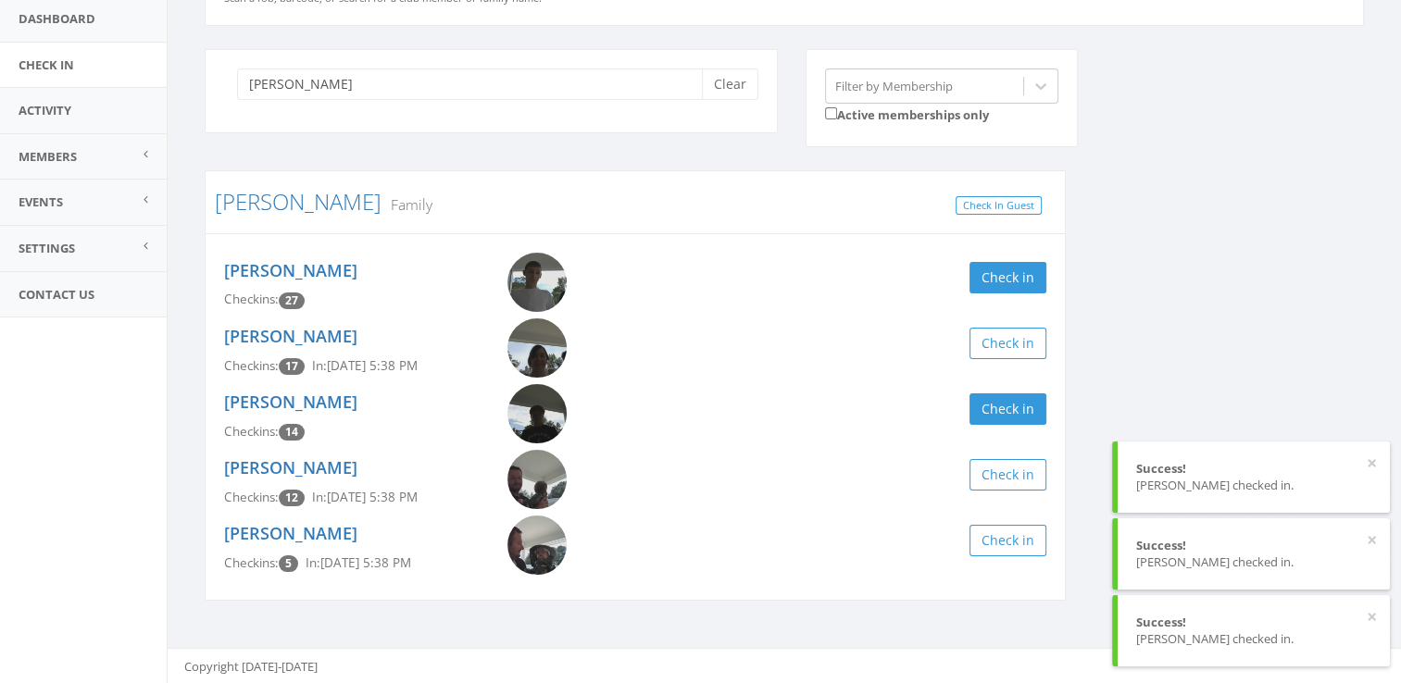
click at [905, 577] on div "[PERSON_NAME] Checkins: 5 In: [DATE] 5:38 PM Check in" at bounding box center [635, 549] width 850 height 66
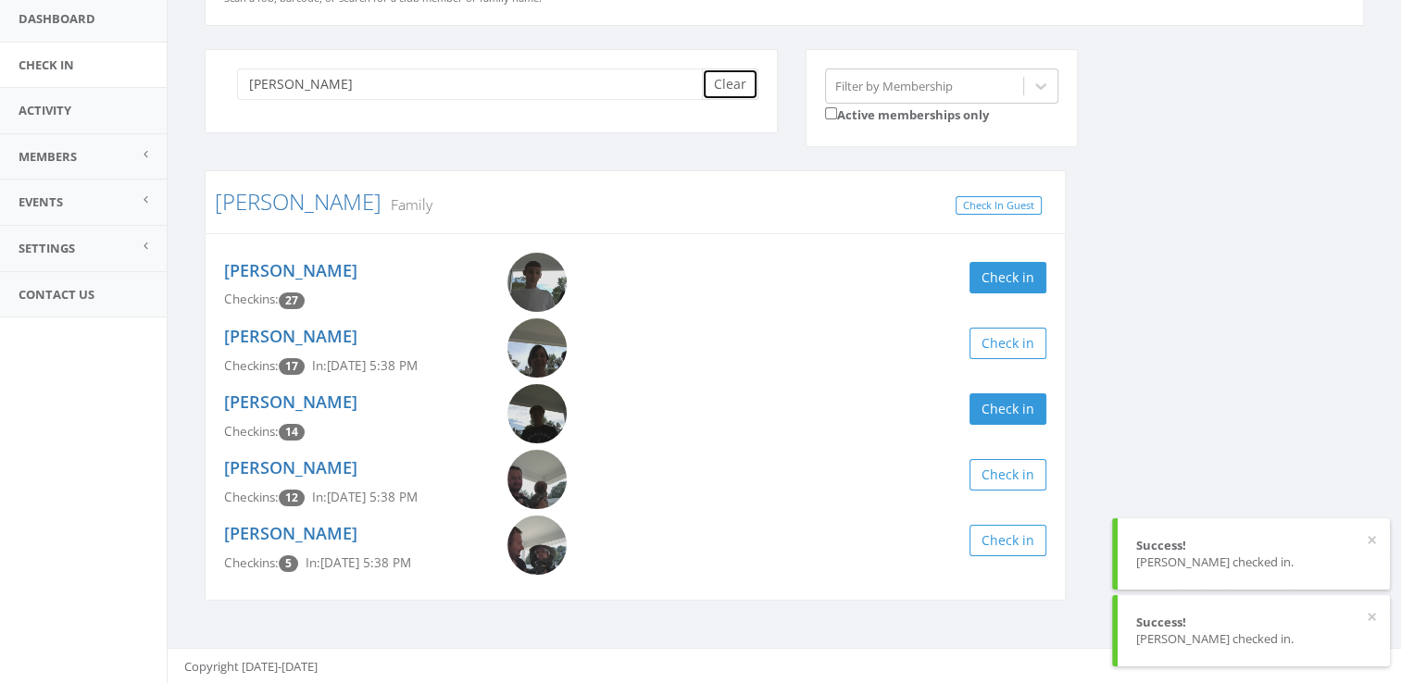
click at [741, 92] on button "Clear" at bounding box center [730, 84] width 56 height 31
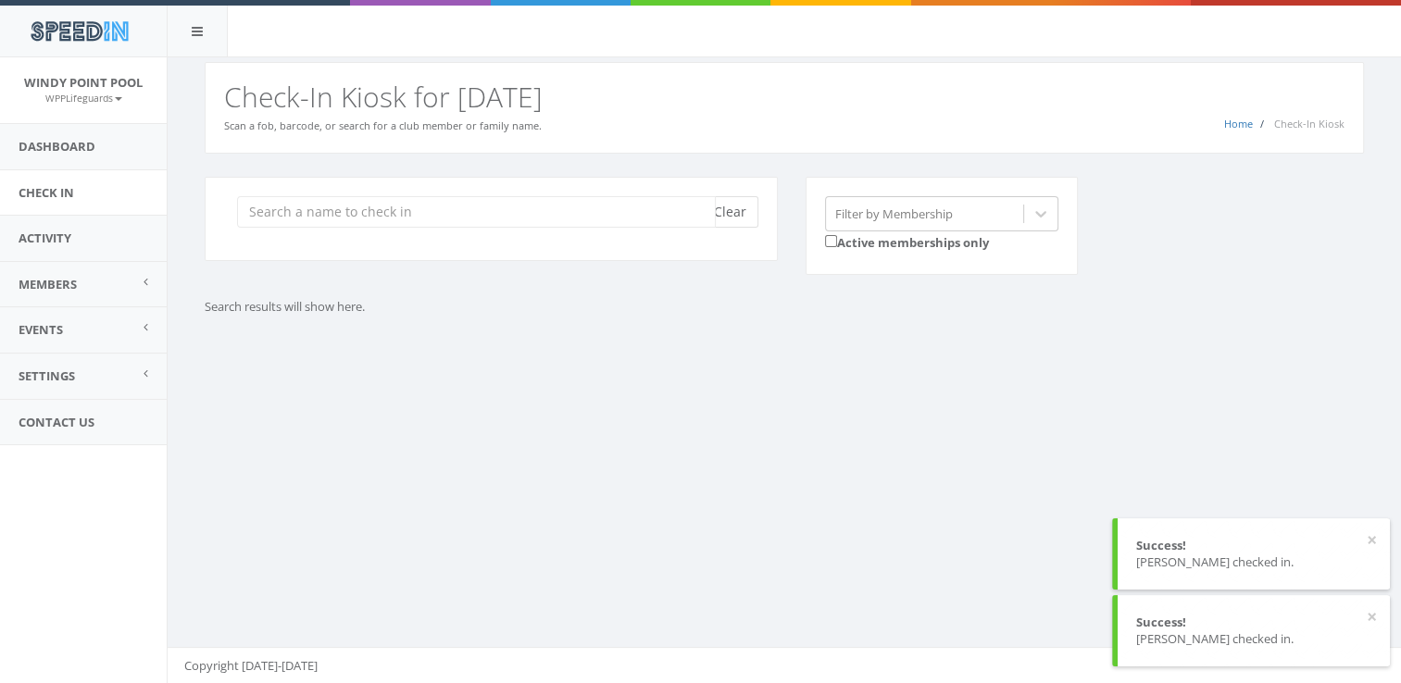
scroll to position [0, 0]
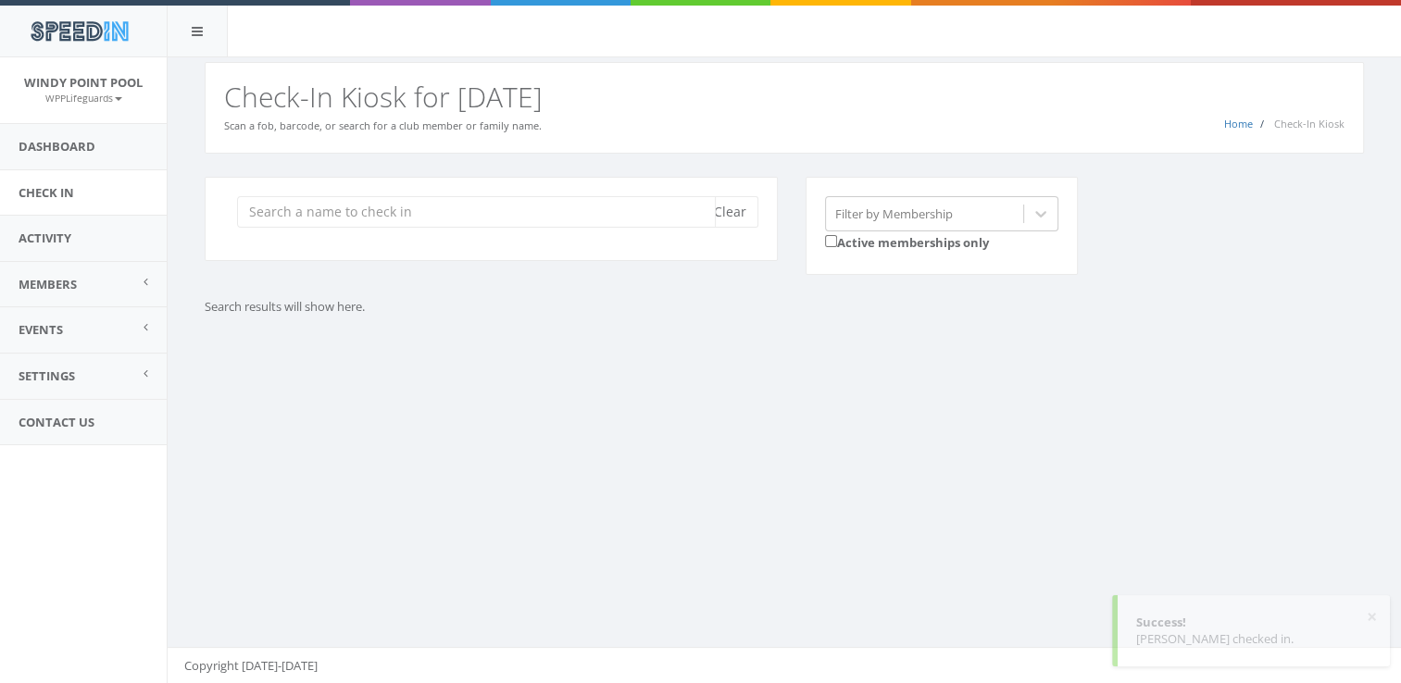
click at [637, 219] on input "search" at bounding box center [476, 211] width 479 height 31
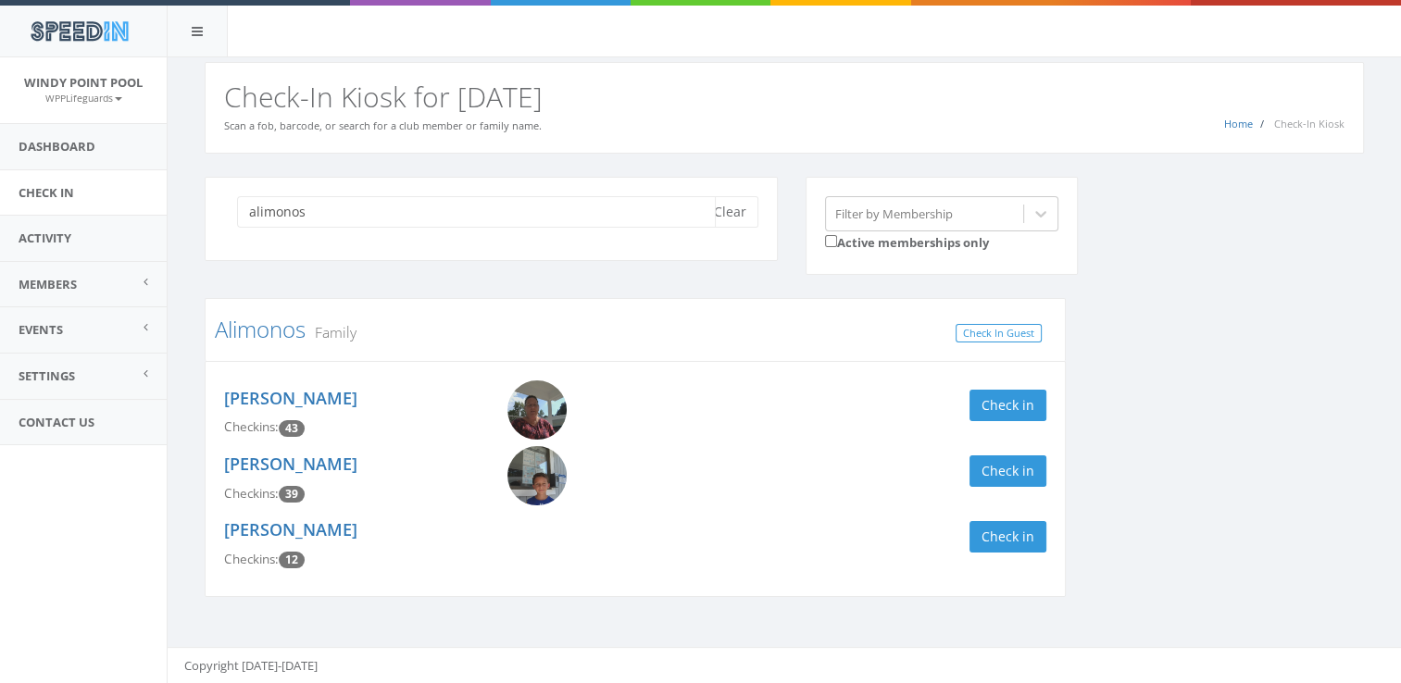
type input "alimonos"
click at [1046, 446] on div "[PERSON_NAME] Checkins: 39 Check in" at bounding box center [635, 479] width 850 height 66
click at [1036, 479] on button "Check in" at bounding box center [1008, 471] width 77 height 31
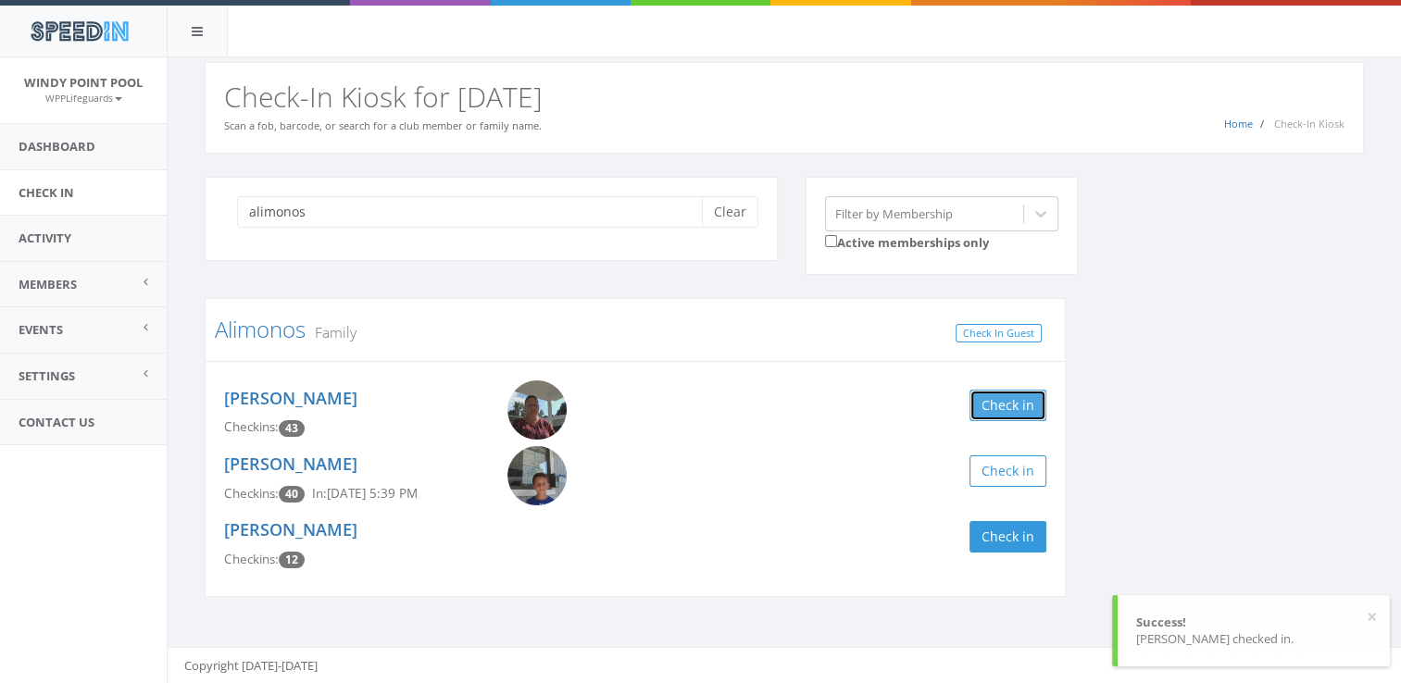
click at [996, 407] on button "Check in" at bounding box center [1008, 405] width 77 height 31
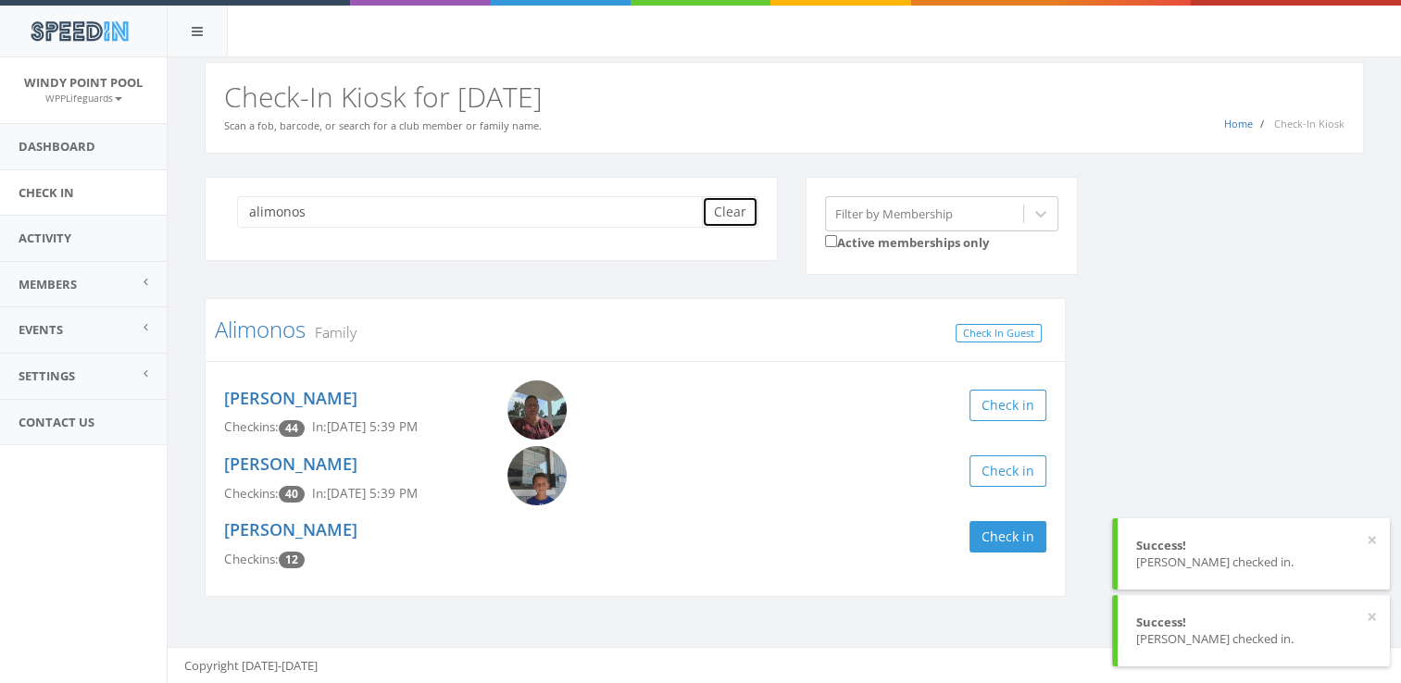
click at [737, 222] on button "Clear" at bounding box center [730, 211] width 56 height 31
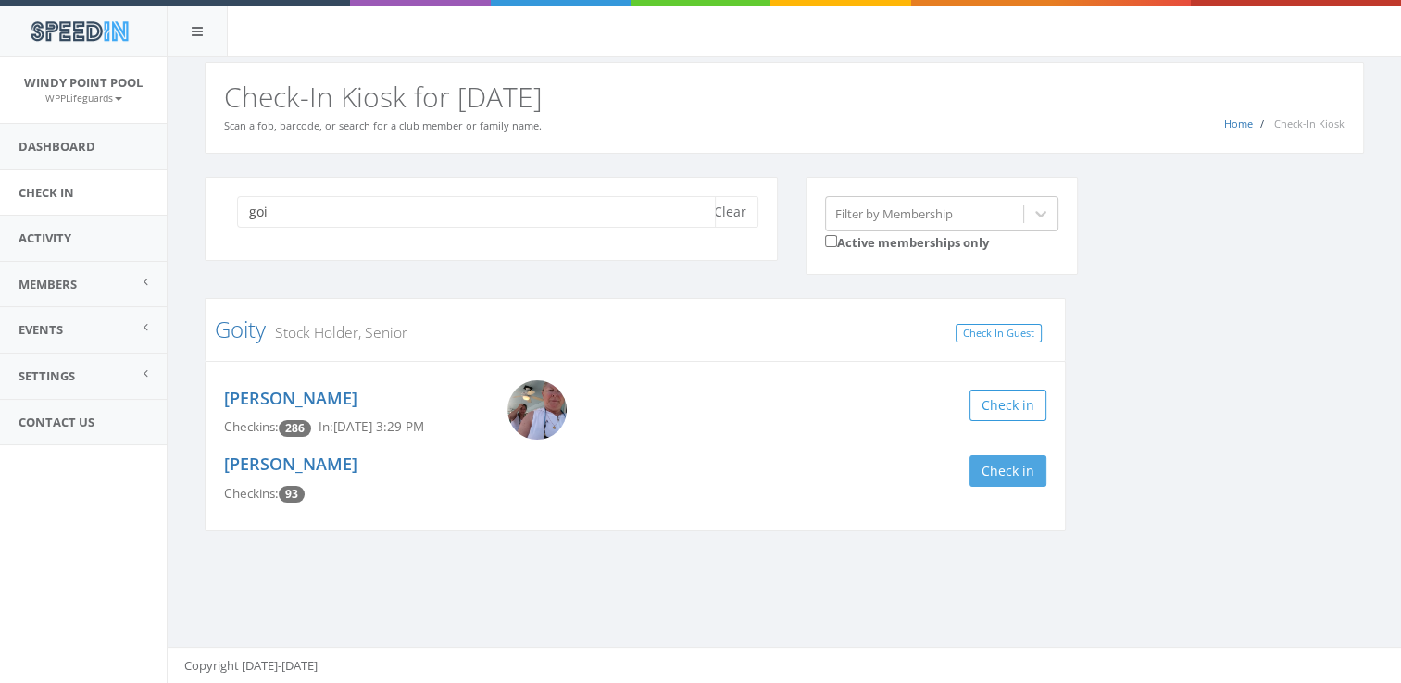
type input "goi"
click at [988, 479] on button "Check in" at bounding box center [1008, 471] width 77 height 31
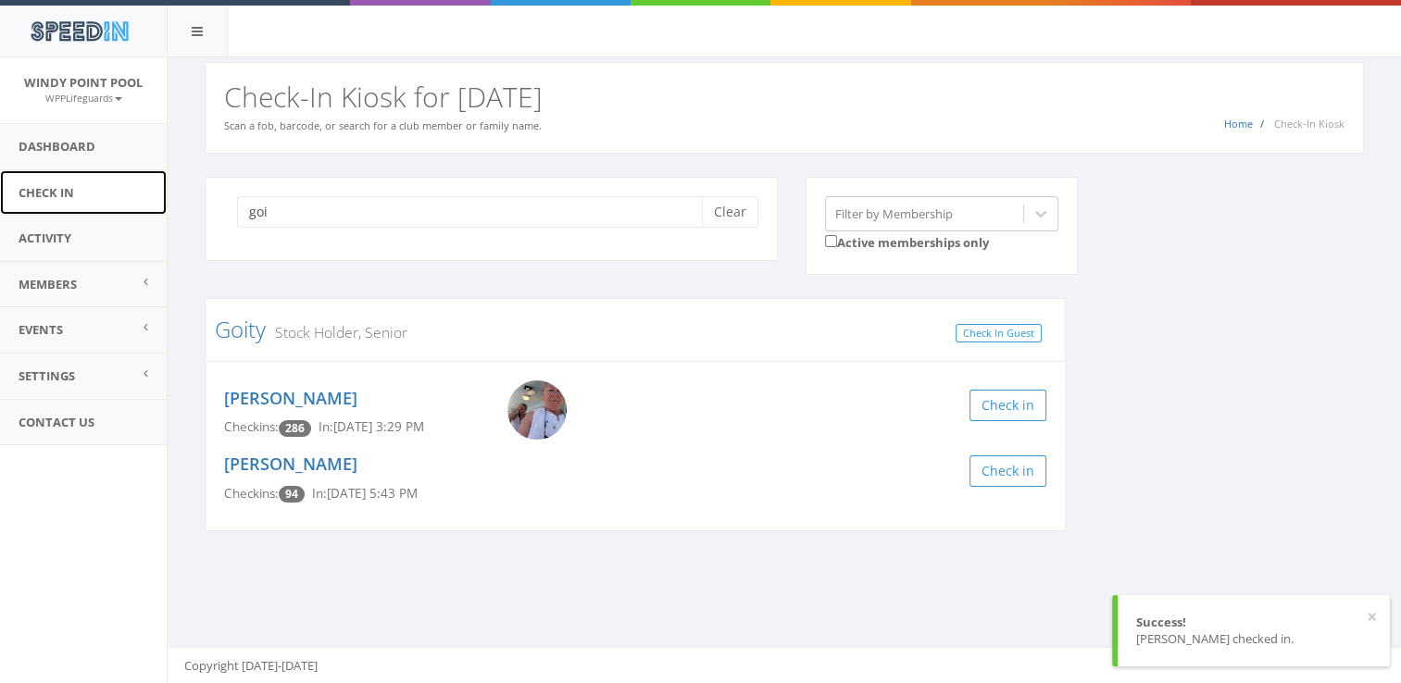
click at [119, 204] on link "Check In" at bounding box center [83, 192] width 167 height 45
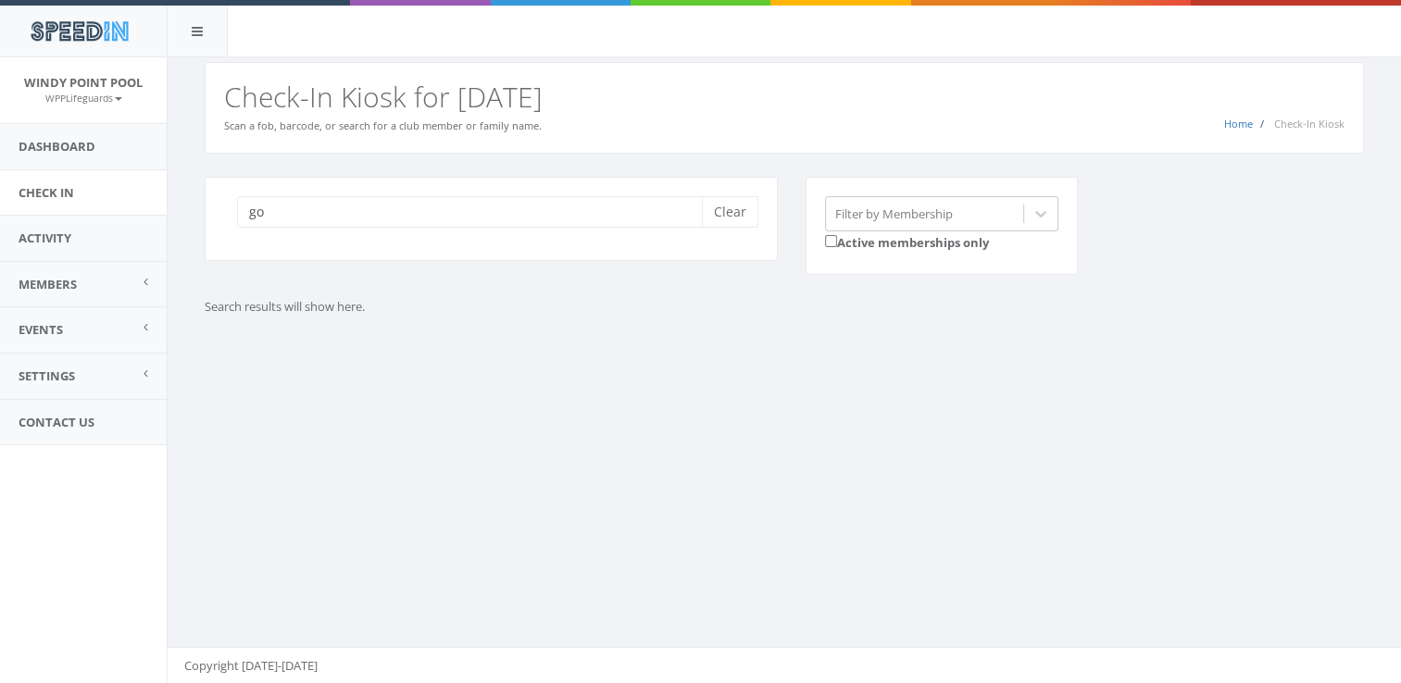
type input "g"
type input "block"
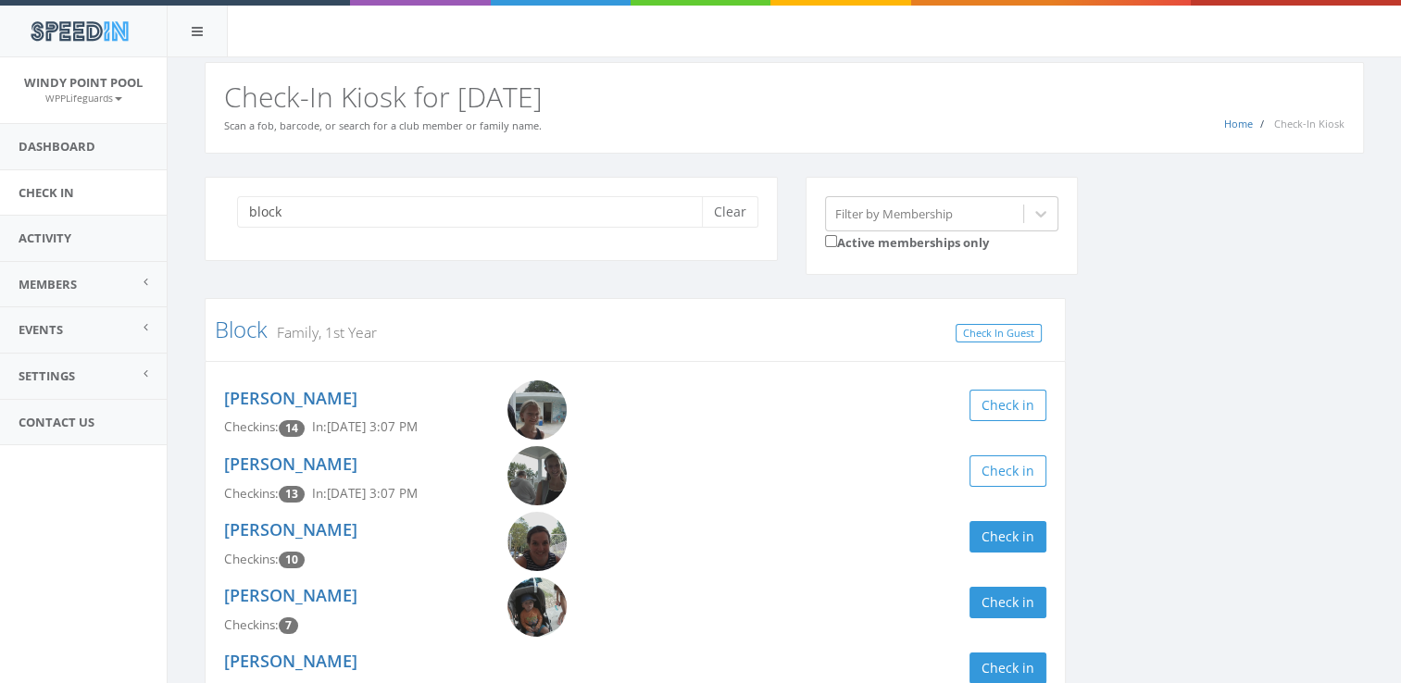
click at [1156, 394] on div "block Clear Filter by Membership Active memberships only Block Family, 1st Year…" at bounding box center [784, 602] width 1187 height 850
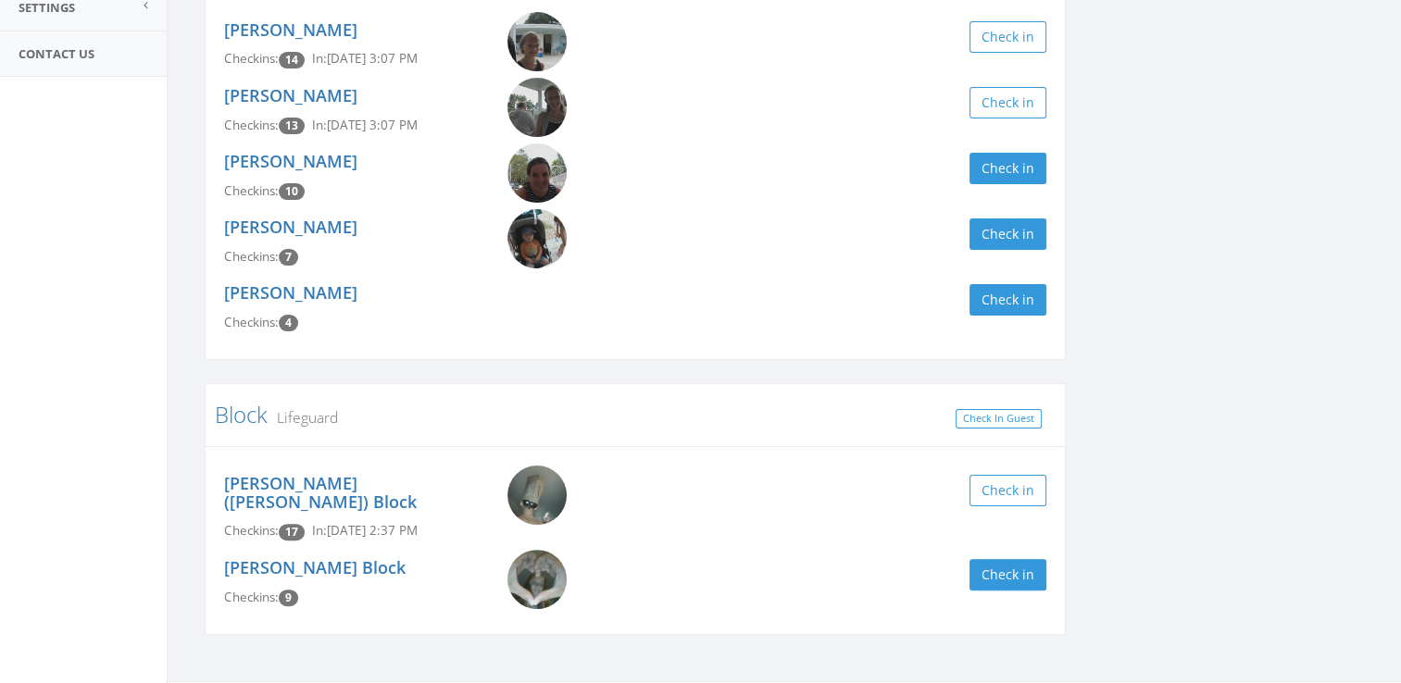
scroll to position [383, 0]
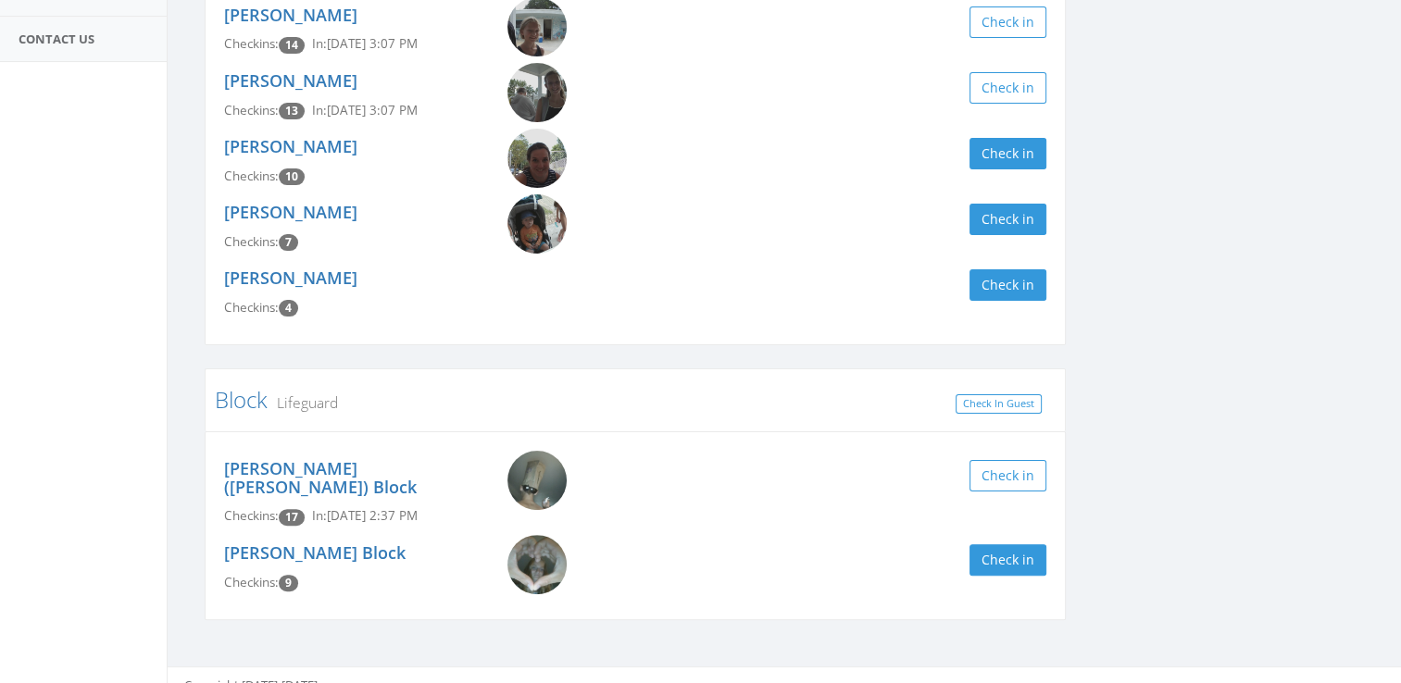
click at [557, 555] on img at bounding box center [536, 564] width 59 height 59
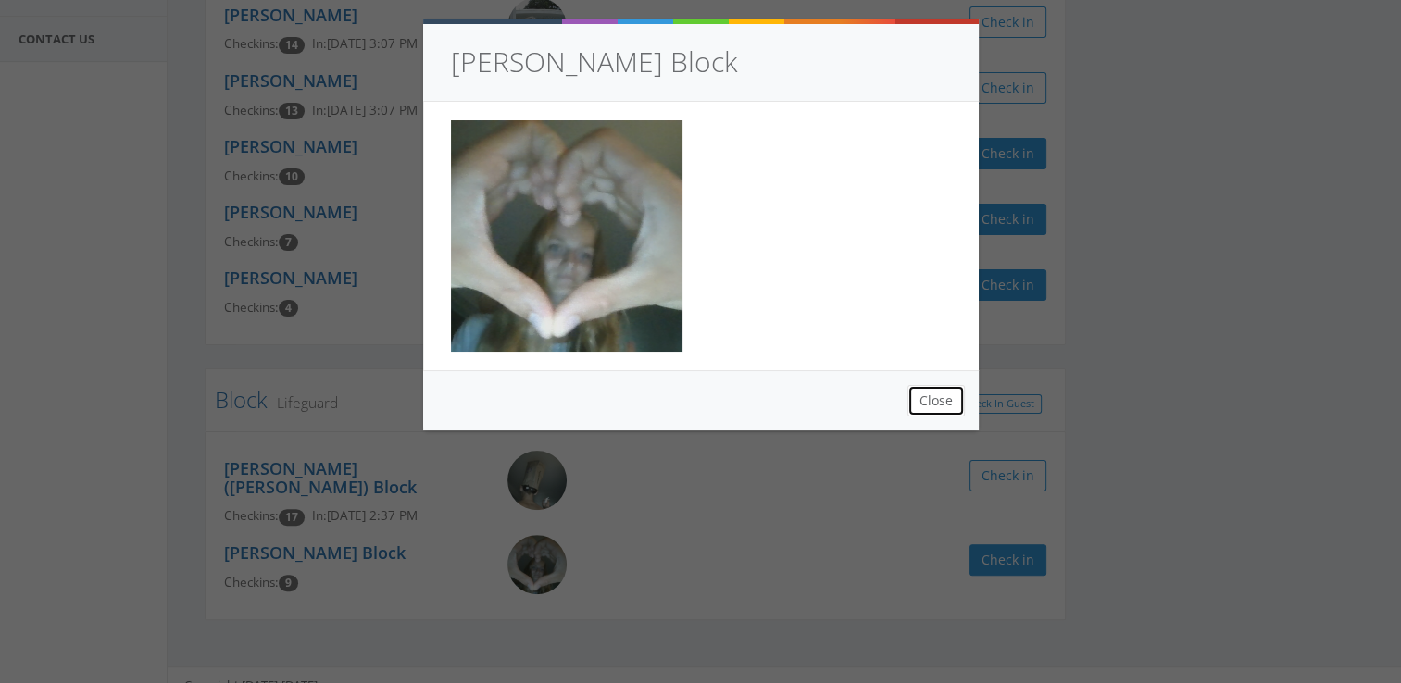
click at [954, 387] on button "Close" at bounding box center [936, 400] width 57 height 31
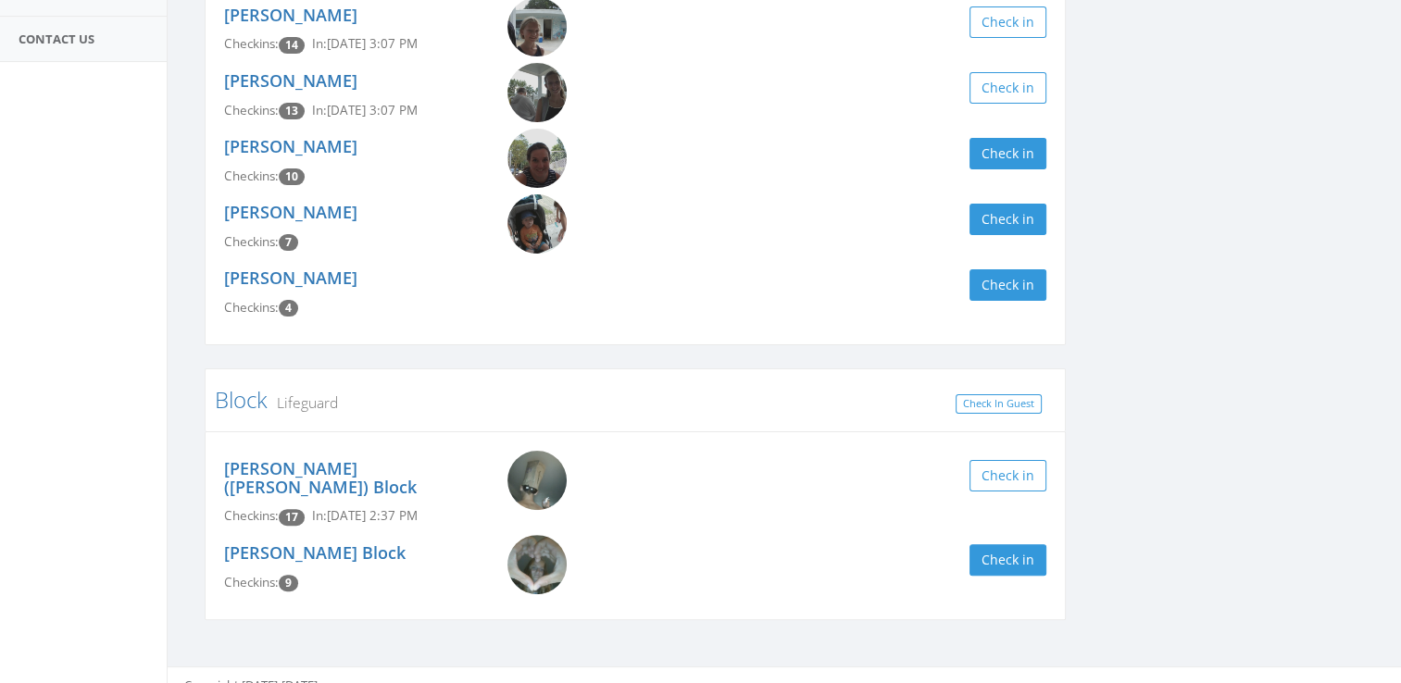
click at [537, 482] on img at bounding box center [536, 480] width 59 height 59
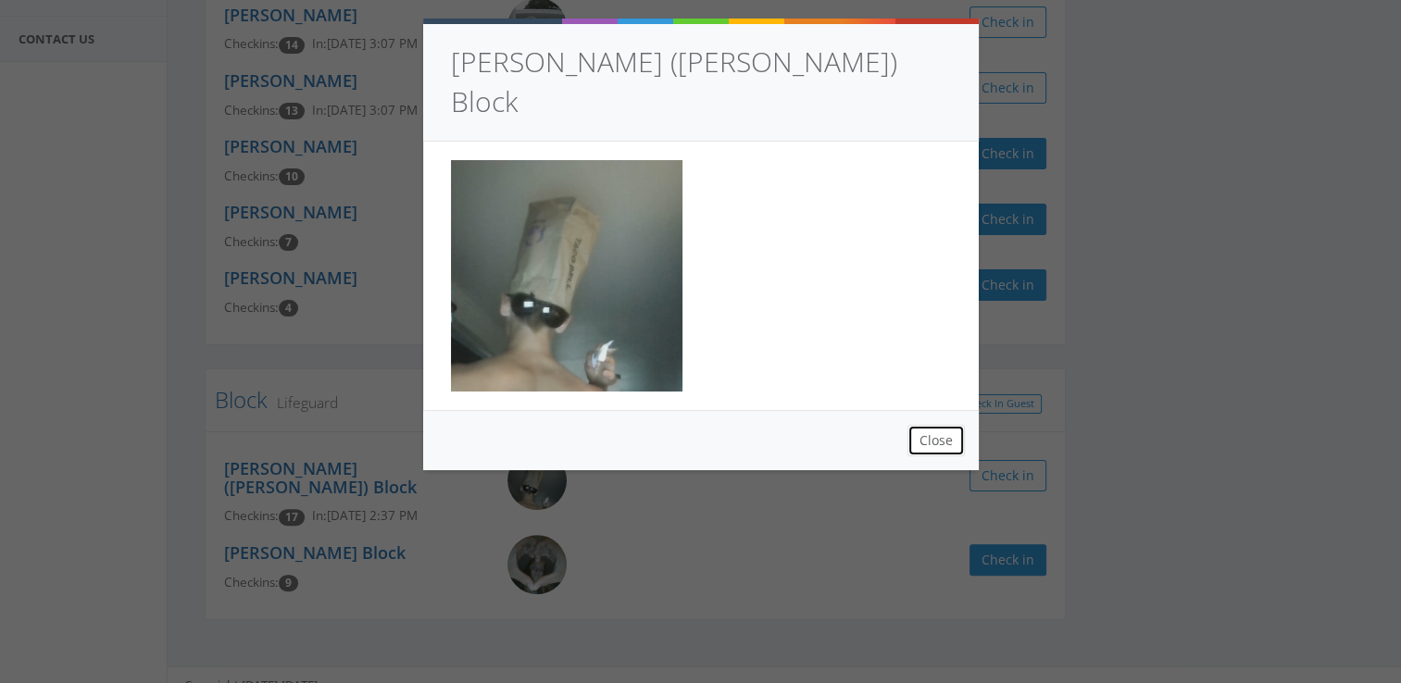
click at [933, 425] on button "Close" at bounding box center [936, 440] width 57 height 31
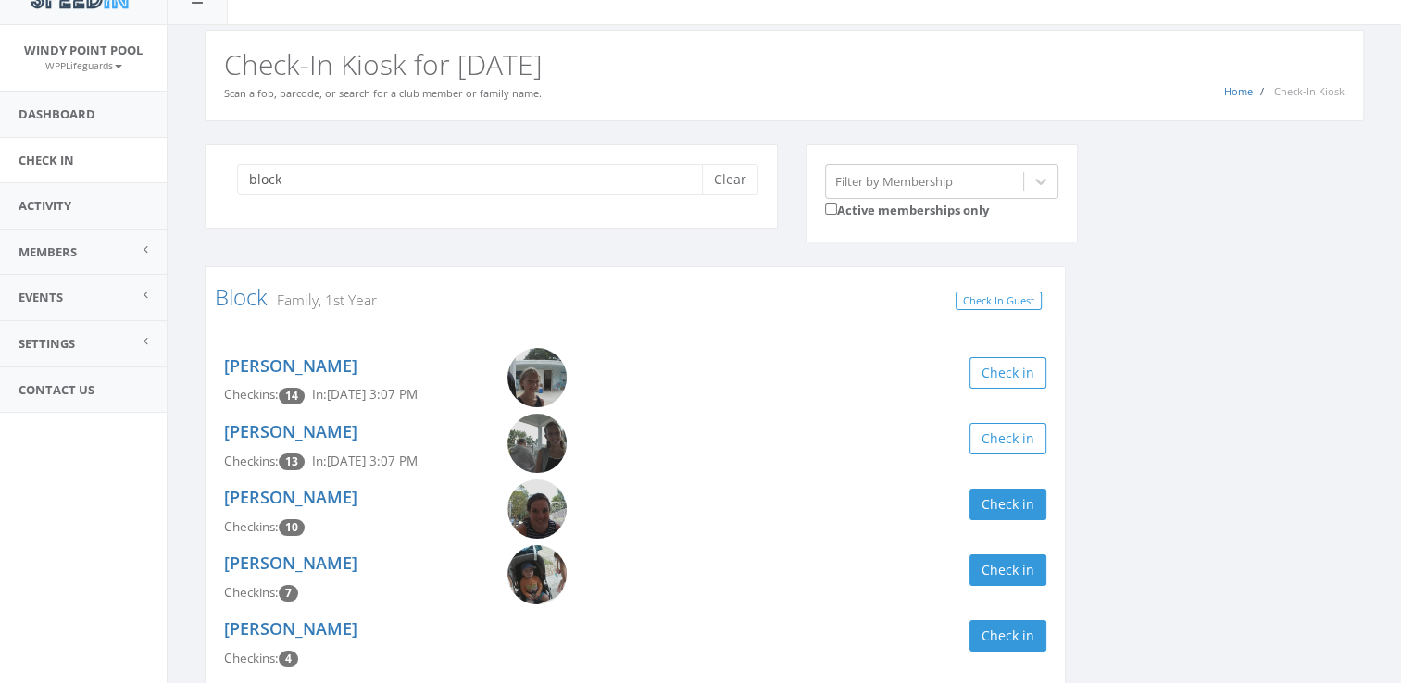
scroll to position [0, 0]
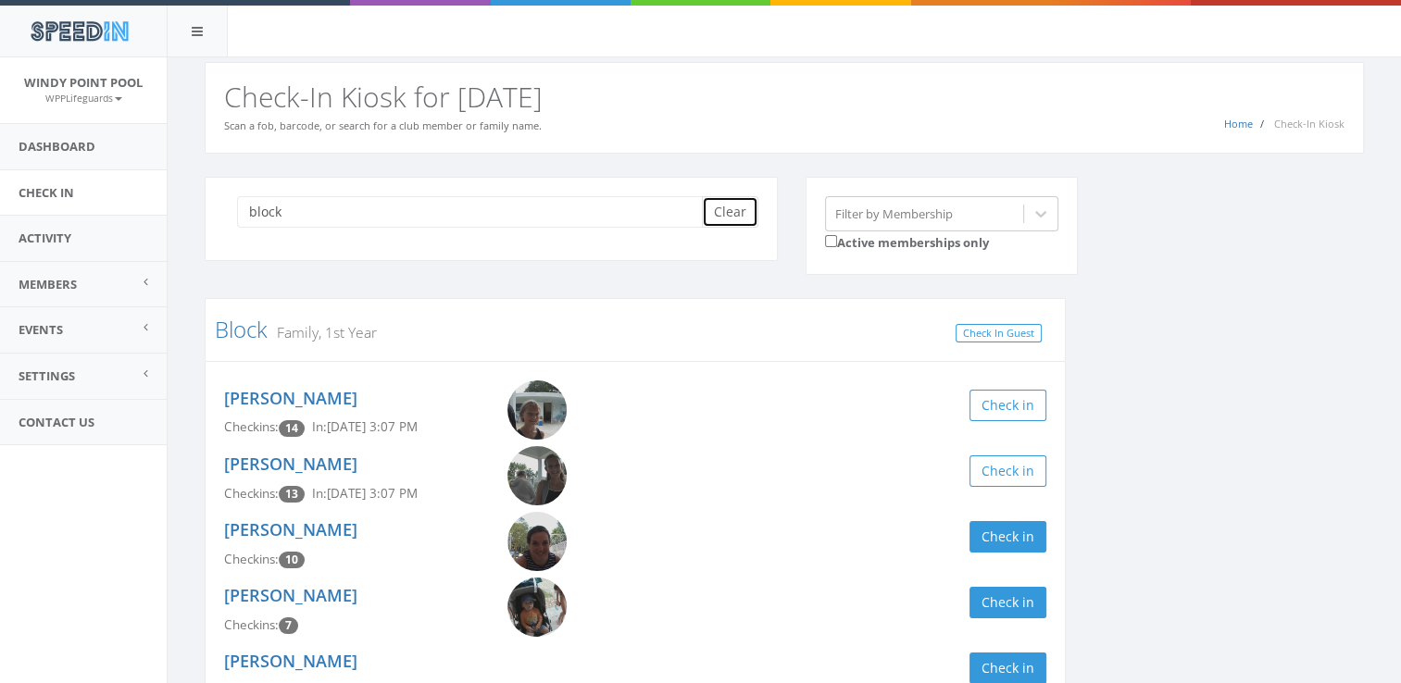
click at [725, 215] on button "Clear" at bounding box center [730, 211] width 56 height 31
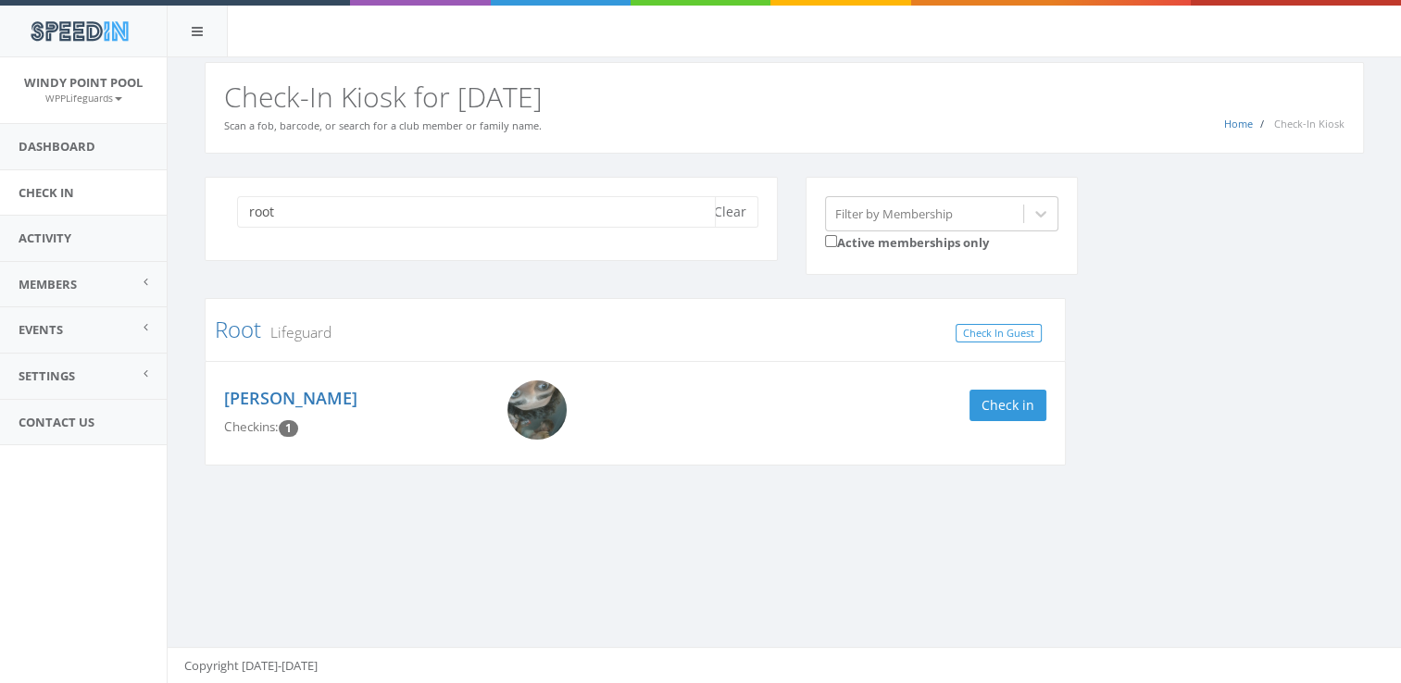
type input "root"
click at [513, 411] on img at bounding box center [536, 410] width 59 height 59
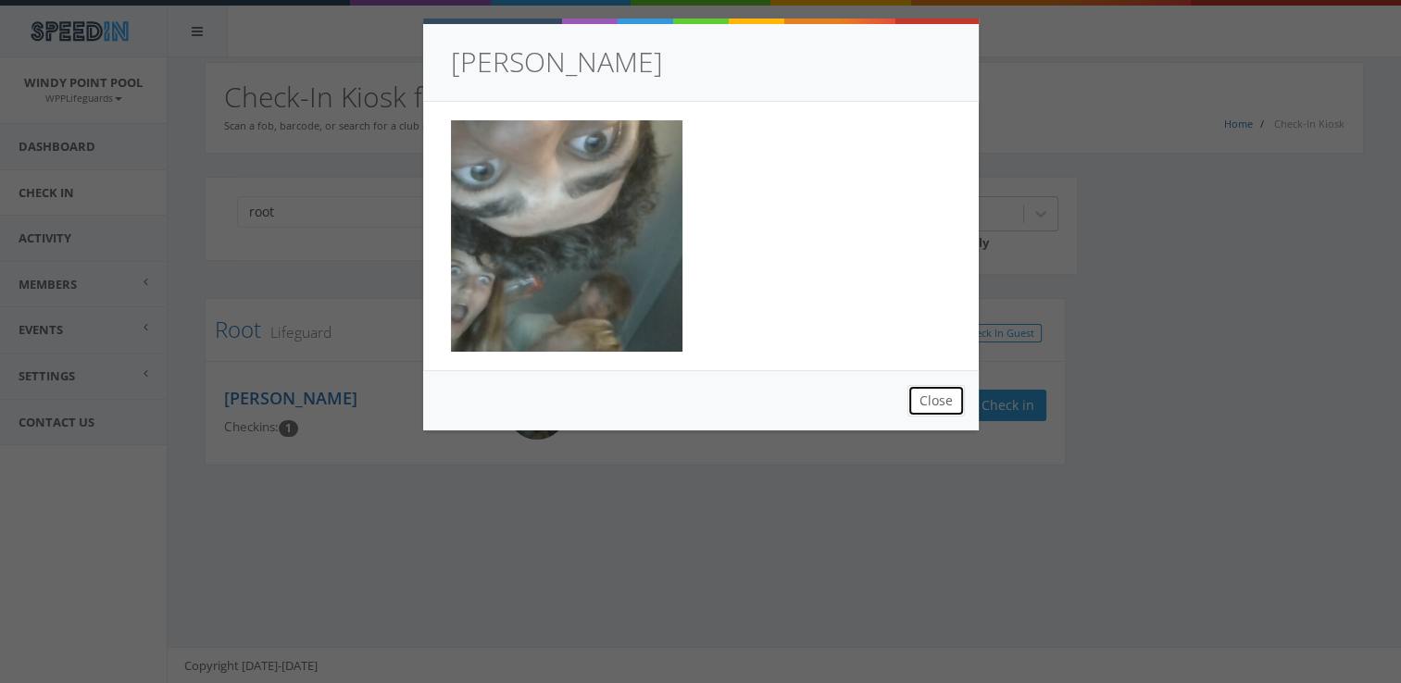
click at [935, 402] on button "Close" at bounding box center [936, 400] width 57 height 31
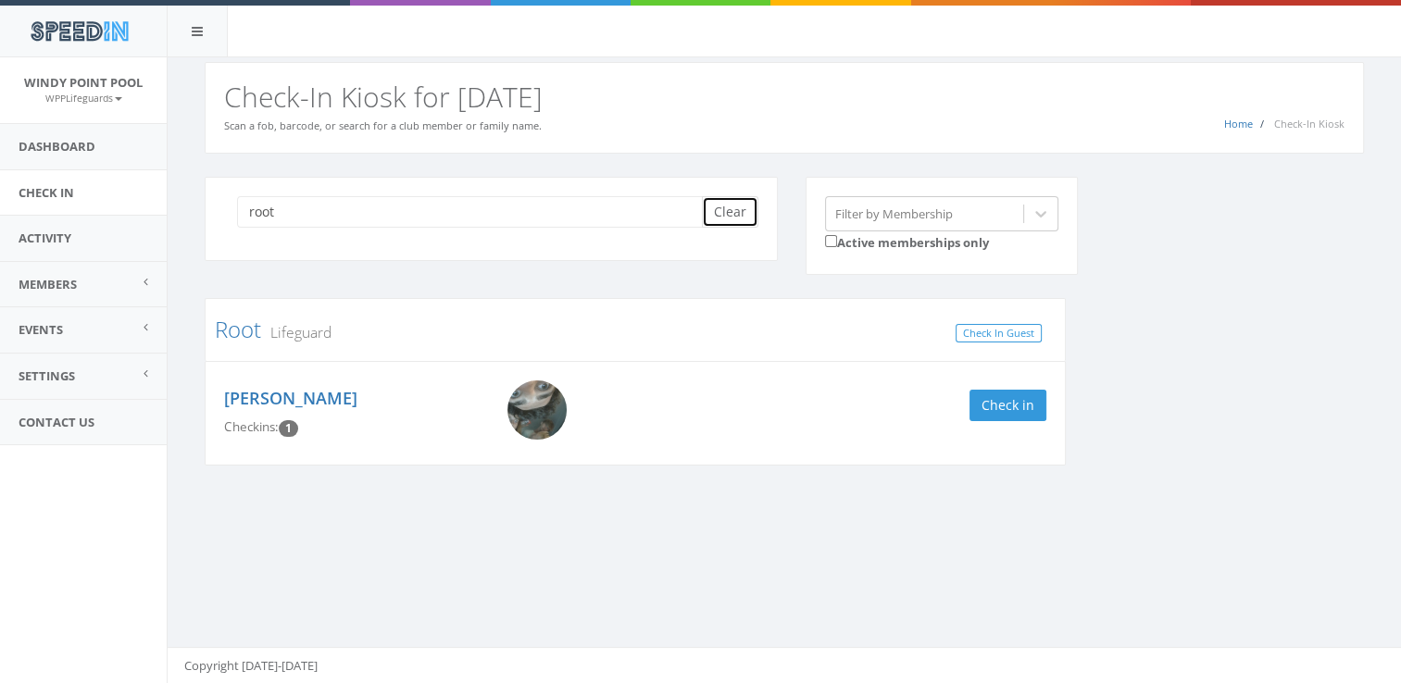
click at [726, 204] on button "Clear" at bounding box center [730, 211] width 56 height 31
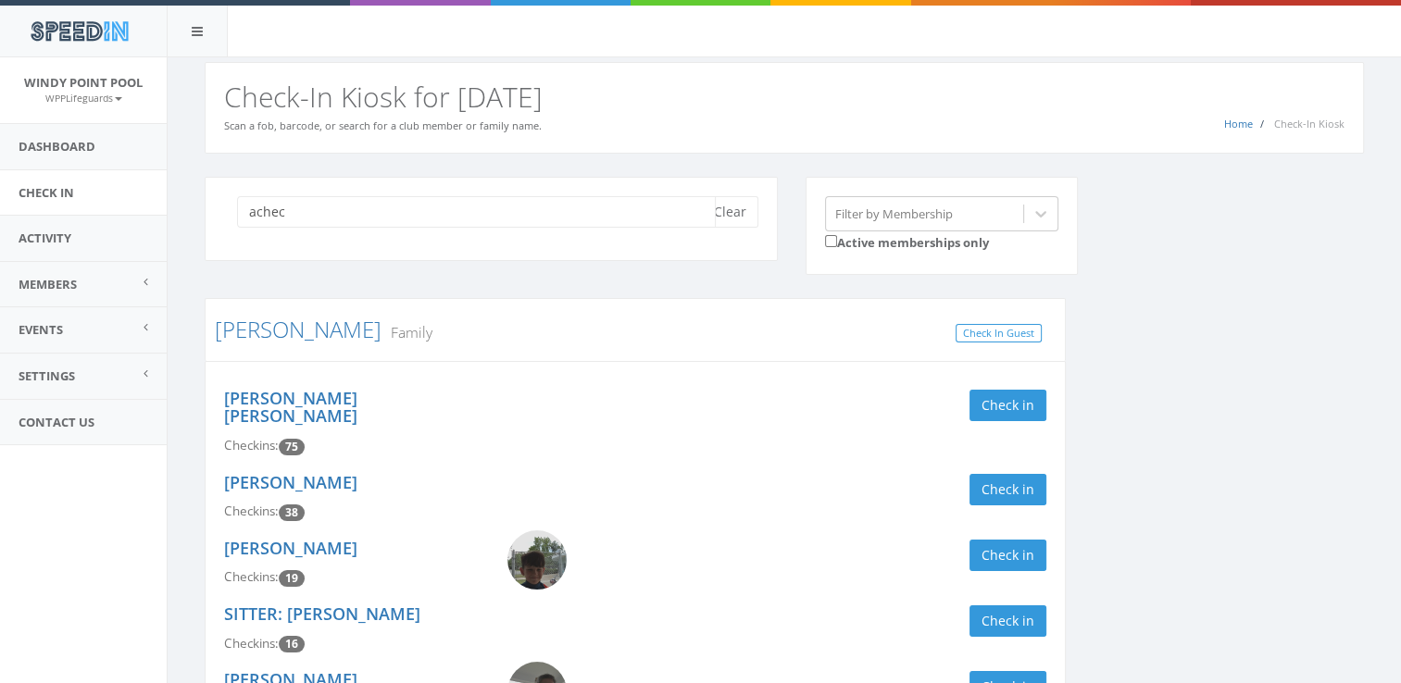
type input "achec"
click at [1182, 415] on div "achec Clear Filter by Membership Active memberships only Pacheco Coronado Famil…" at bounding box center [784, 507] width 1187 height 660
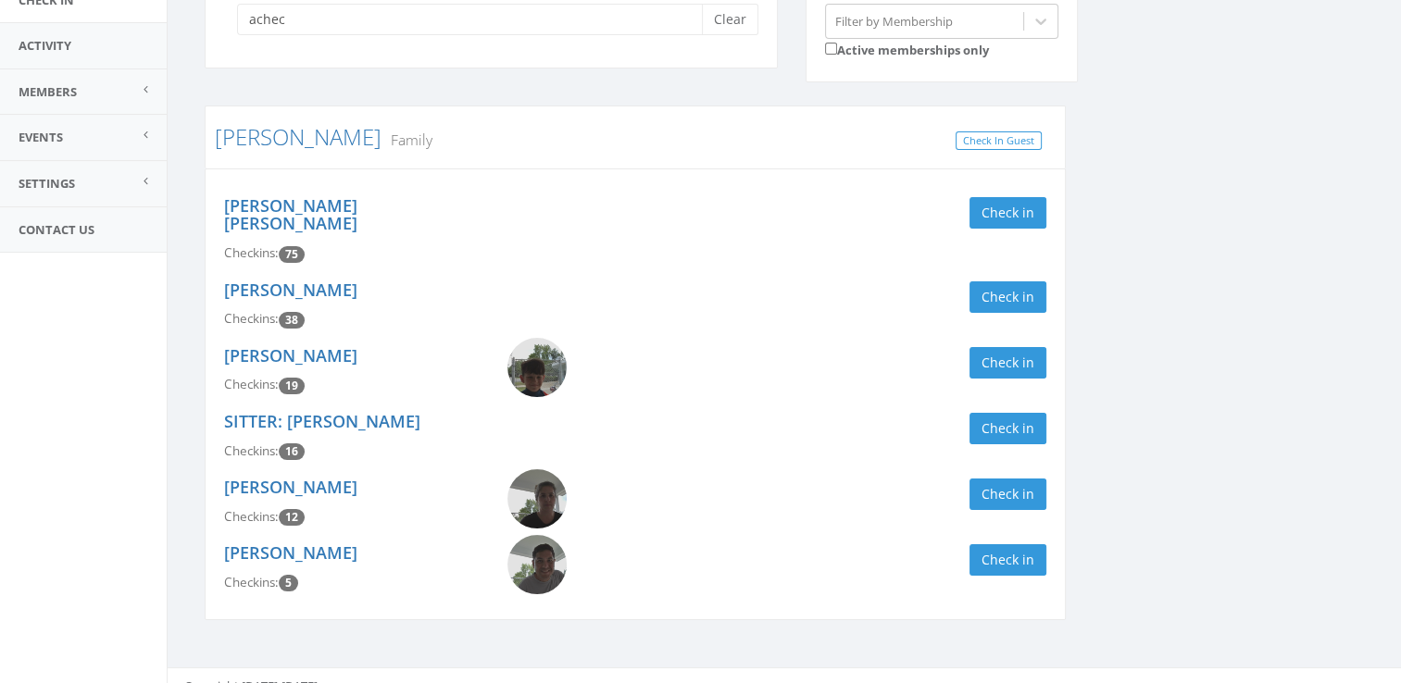
scroll to position [194, 0]
click at [1007, 346] on button "Check in" at bounding box center [1008, 361] width 77 height 31
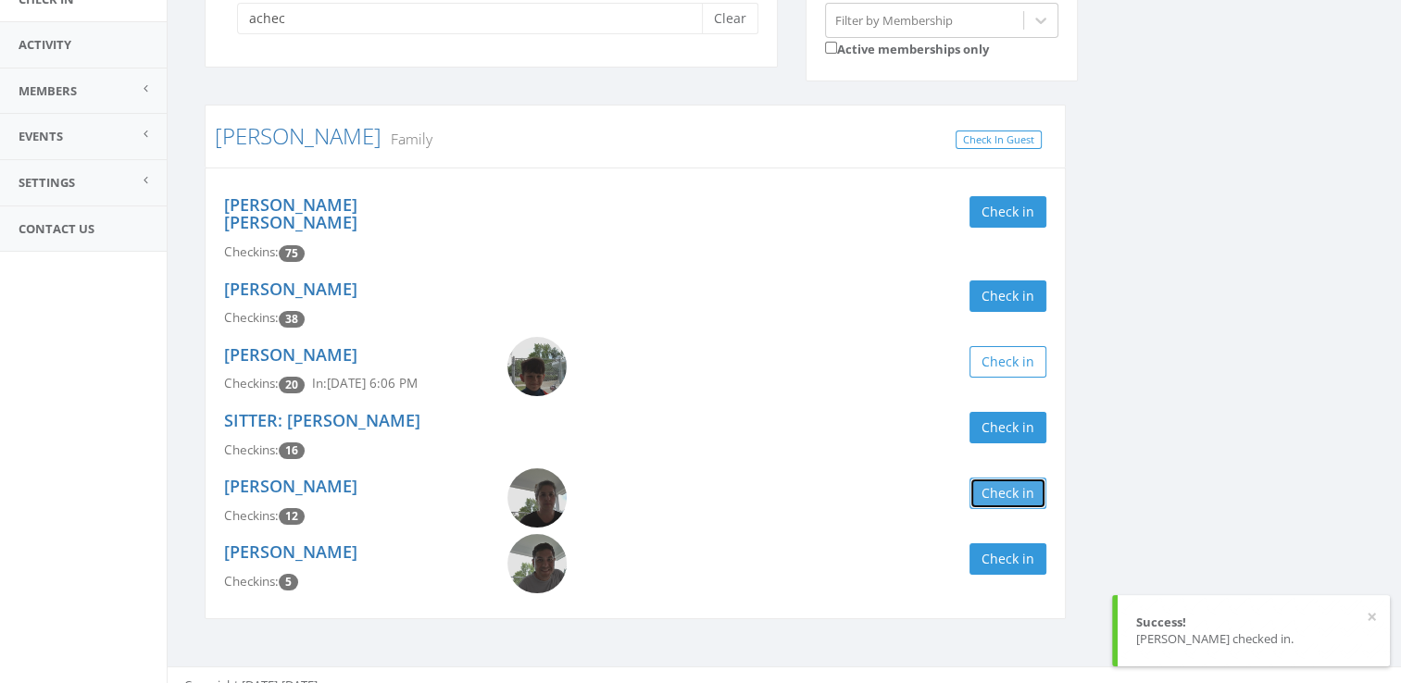
click at [1002, 478] on button "Check in" at bounding box center [1008, 493] width 77 height 31
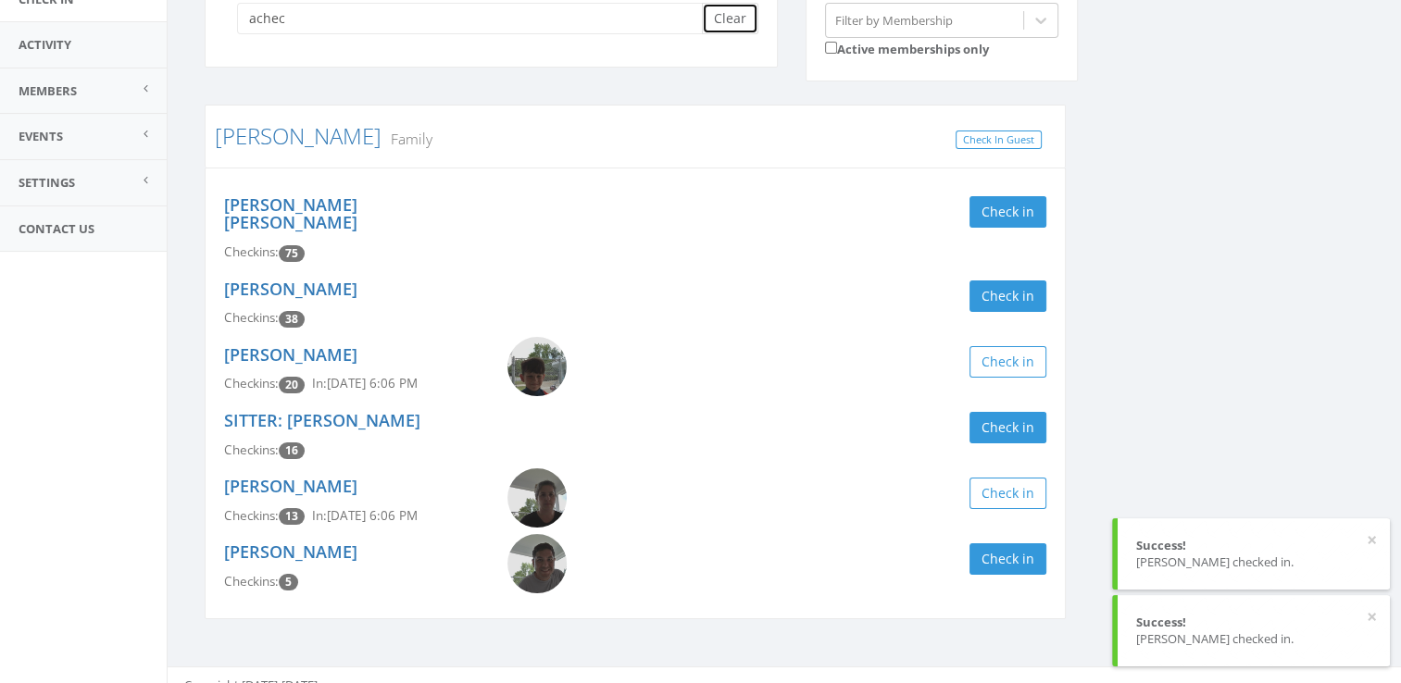
click at [740, 20] on button "Clear" at bounding box center [730, 18] width 56 height 31
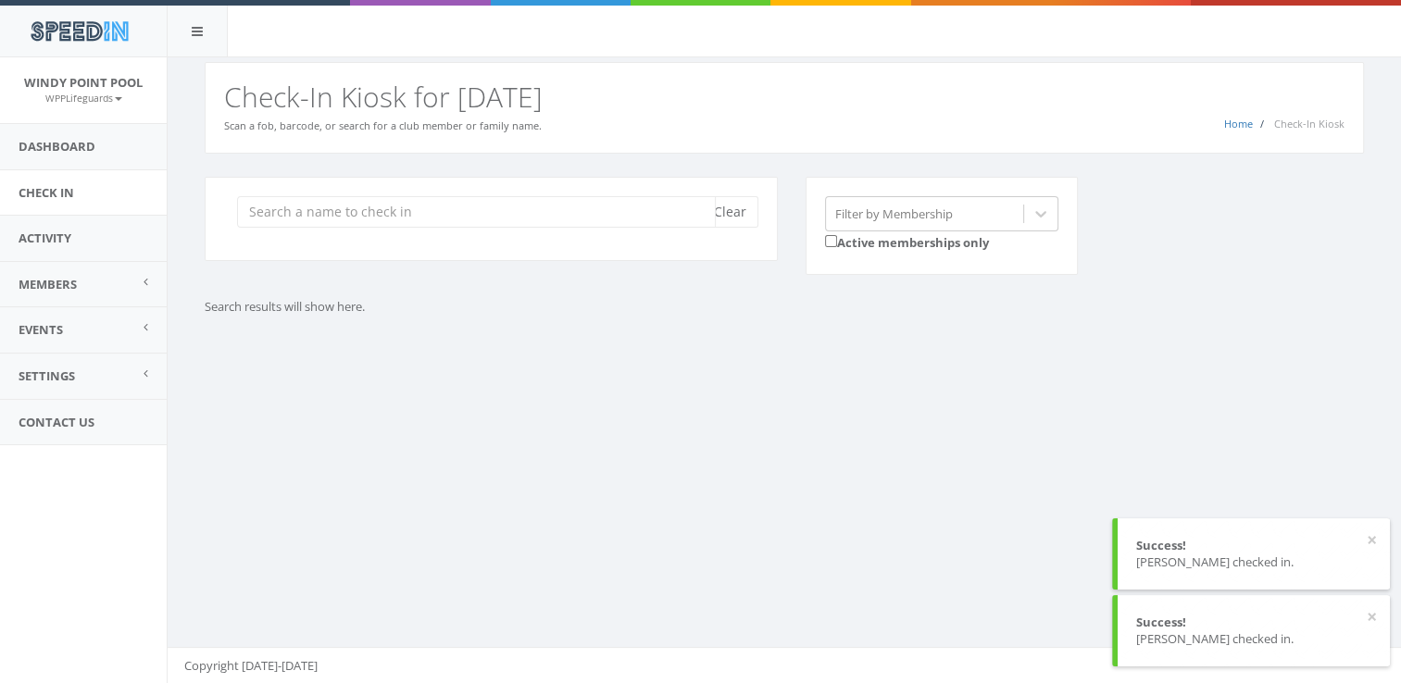
scroll to position [0, 0]
